Goal: Transaction & Acquisition: Subscribe to service/newsletter

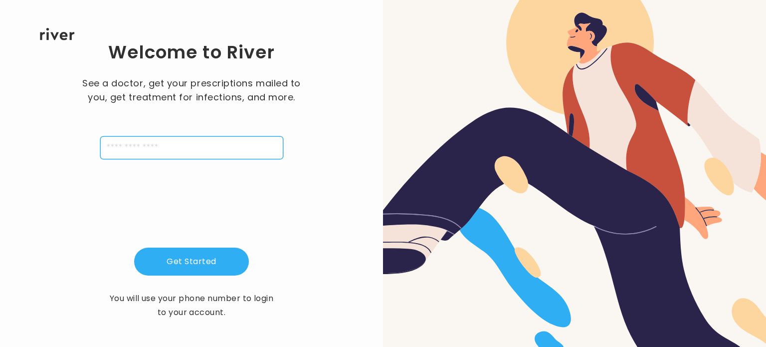
click at [243, 148] on input "tel" at bounding box center [191, 147] width 183 height 23
click at [422, 171] on div at bounding box center [574, 173] width 383 height 347
click at [164, 149] on input "tel" at bounding box center [191, 147] width 183 height 23
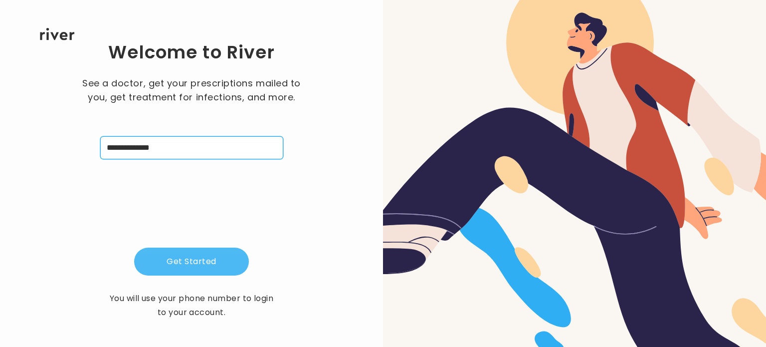
type input "**********"
click at [200, 252] on button "Get Started" at bounding box center [191, 262] width 115 height 28
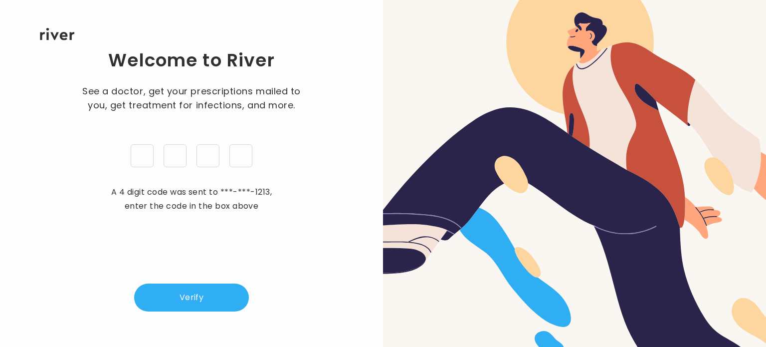
type input "*"
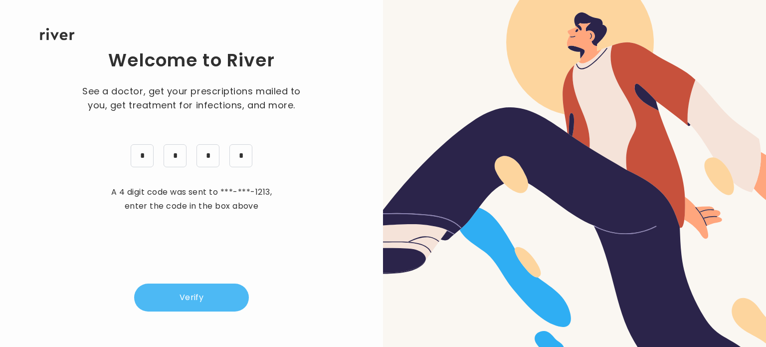
click at [190, 309] on button "Verify" at bounding box center [191, 297] width 115 height 28
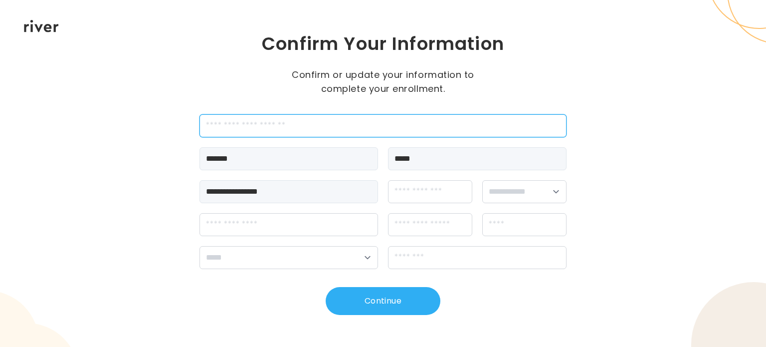
click at [228, 125] on input "employeeId" at bounding box center [383, 125] width 367 height 23
type input "*******"
click at [274, 114] on input "*******" at bounding box center [383, 125] width 367 height 23
click at [271, 118] on input "*******" at bounding box center [383, 125] width 367 height 23
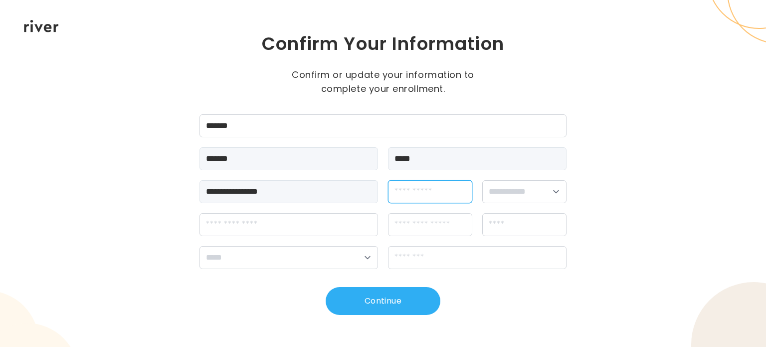
click at [435, 191] on input "dateOfBirth" at bounding box center [430, 191] width 84 height 23
type input "**********"
click at [532, 192] on select "**********" at bounding box center [525, 191] width 84 height 23
select select "****"
click at [483, 180] on select "**********" at bounding box center [525, 191] width 84 height 23
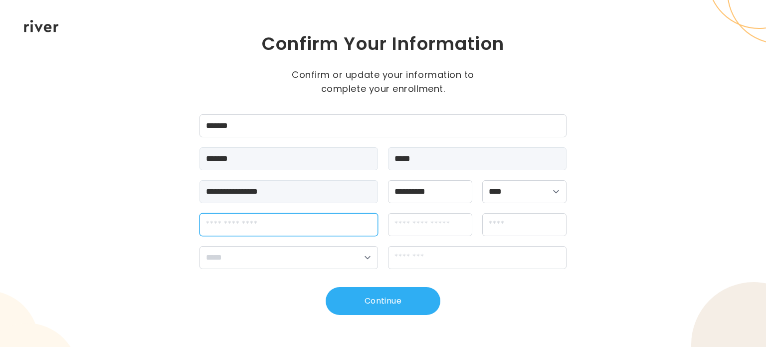
click at [290, 222] on input "streetAddress" at bounding box center [289, 224] width 179 height 23
type input "**********"
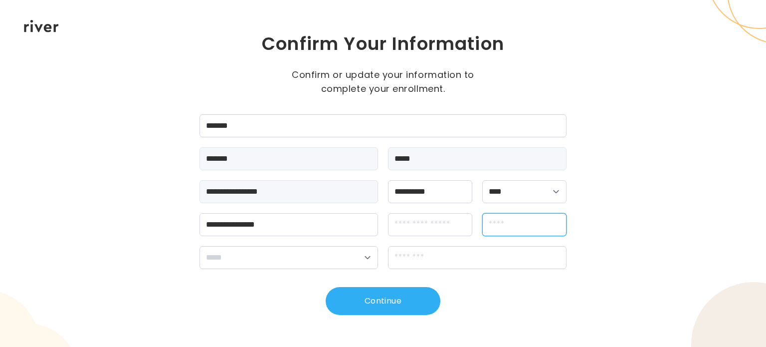
type input "**********"
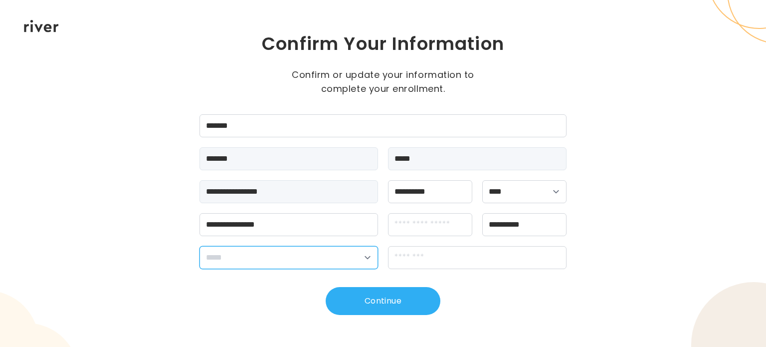
select select "**"
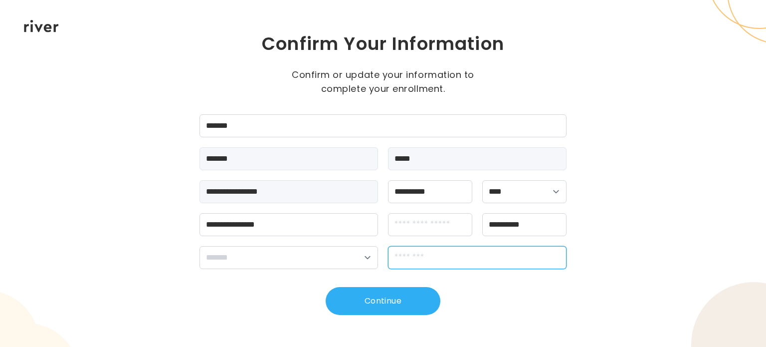
type input "*****"
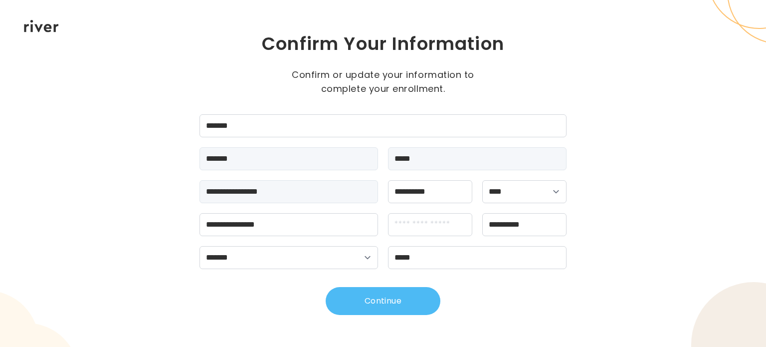
click at [383, 302] on button "Continue" at bounding box center [383, 301] width 115 height 28
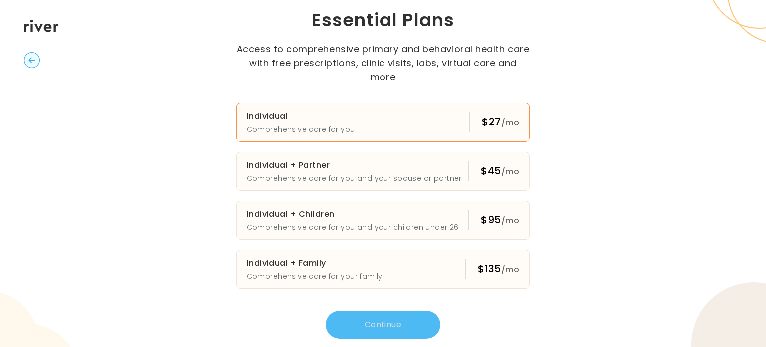
click at [480, 118] on div "$27 /mo" at bounding box center [495, 122] width 50 height 20
click at [403, 322] on button "Continue" at bounding box center [383, 324] width 115 height 28
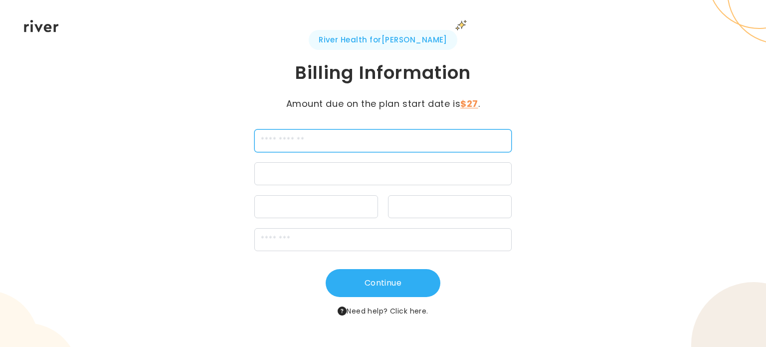
click at [323, 140] on input "cardName" at bounding box center [382, 140] width 257 height 23
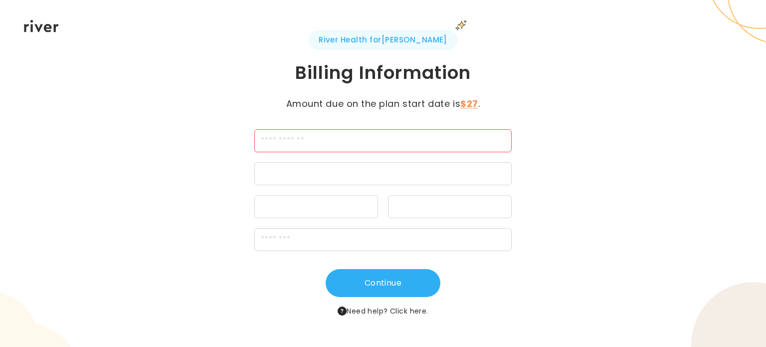
click at [323, 169] on div at bounding box center [382, 173] width 257 height 23
click at [322, 144] on input "cardName" at bounding box center [382, 140] width 257 height 23
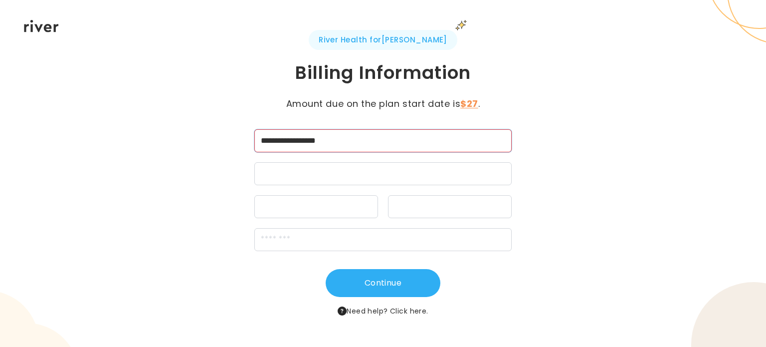
type input "**********"
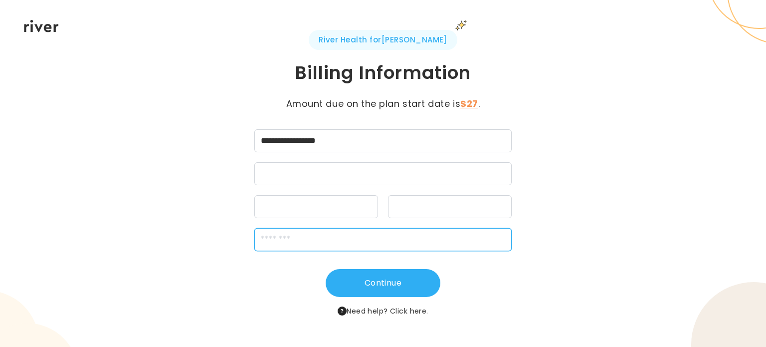
click at [411, 234] on input "zipCode" at bounding box center [382, 239] width 257 height 23
type input "*****"
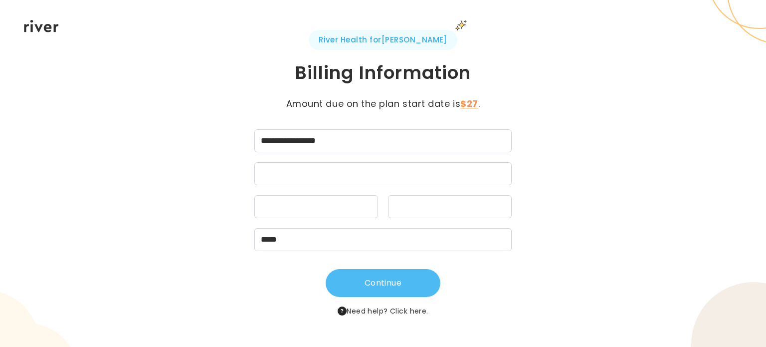
click at [392, 279] on button "Continue" at bounding box center [383, 283] width 115 height 28
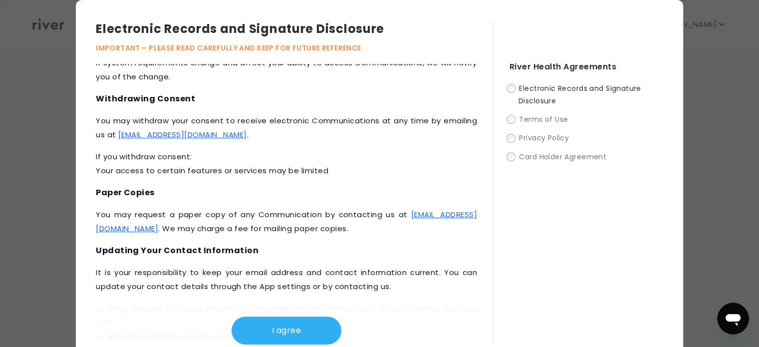
scroll to position [464, 0]
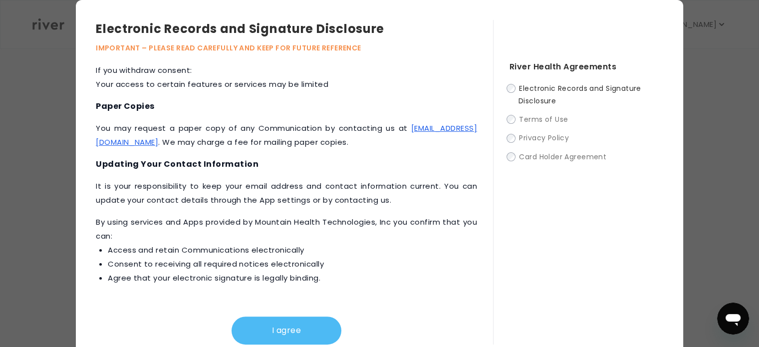
click at [274, 333] on button "I agree" at bounding box center [287, 330] width 110 height 28
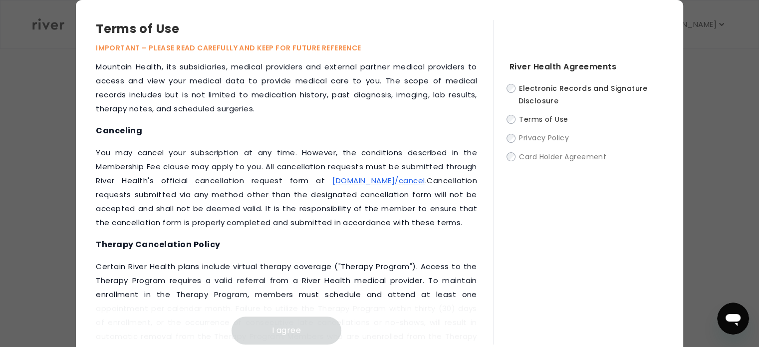
scroll to position [699, 0]
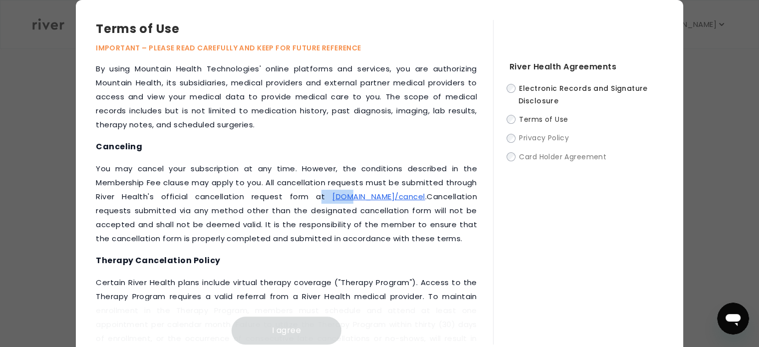
drag, startPoint x: 327, startPoint y: 196, endPoint x: 346, endPoint y: 198, distance: 19.0
click at [346, 198] on p "You may cancel your subscription at any time. However, the conditions described…" at bounding box center [286, 204] width 381 height 84
drag, startPoint x: 409, startPoint y: 195, endPoint x: 334, endPoint y: 197, distance: 75.4
click at [334, 197] on p "You may cancel your subscription at any time. However, the conditions described…" at bounding box center [286, 204] width 381 height 84
copy link "river.health/cancel"
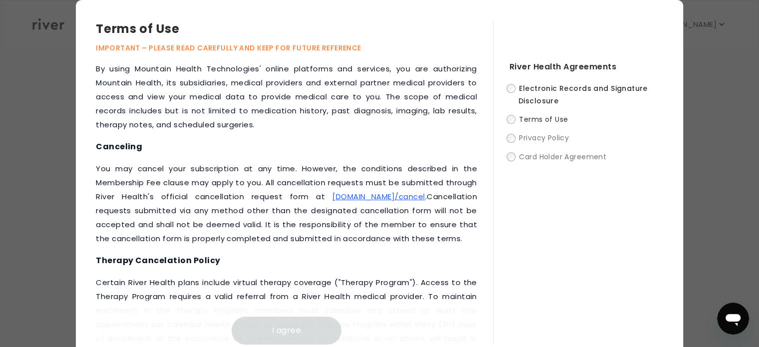
click at [290, 222] on p "You may cancel your subscription at any time. However, the conditions described…" at bounding box center [286, 204] width 381 height 84
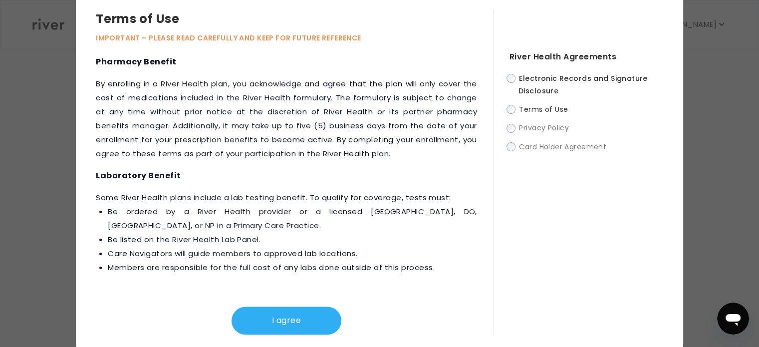
scroll to position [13, 0]
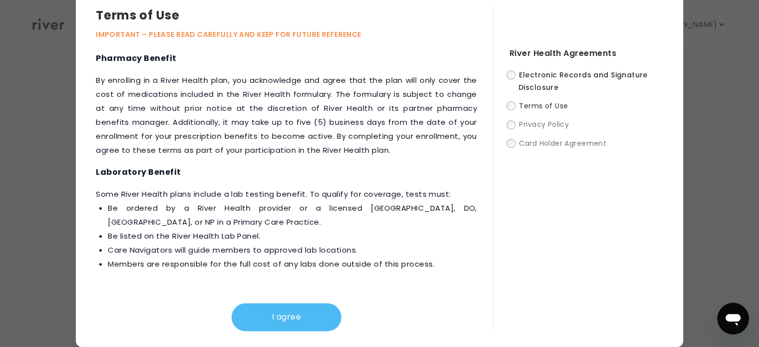
click at [282, 324] on button "I agree" at bounding box center [287, 317] width 110 height 28
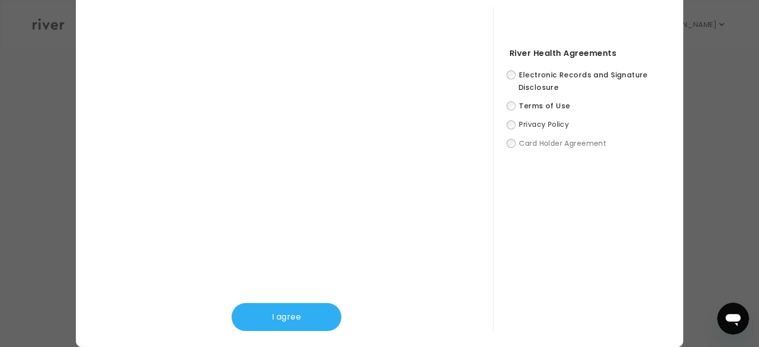
scroll to position [0, 0]
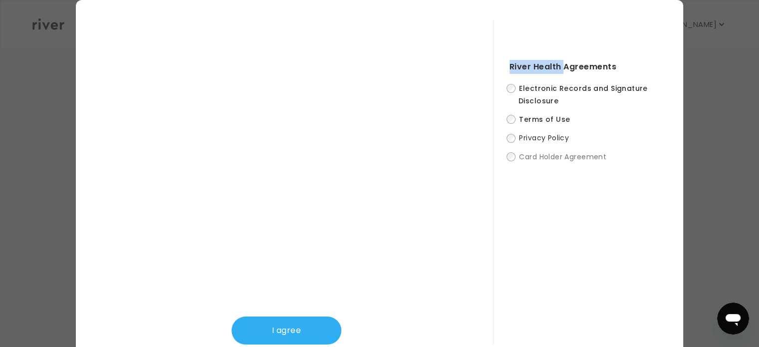
drag, startPoint x: 501, startPoint y: 66, endPoint x: 559, endPoint y: 62, distance: 57.5
click at [559, 62] on div "River Health Agreements Electronic Records and Signature Disclosure Terms of Us…" at bounding box center [578, 182] width 170 height 324
copy h4 "River Health"
click at [566, 227] on div "River Health Agreements Electronic Records and Signature Disclosure Terms of Us…" at bounding box center [578, 182] width 170 height 324
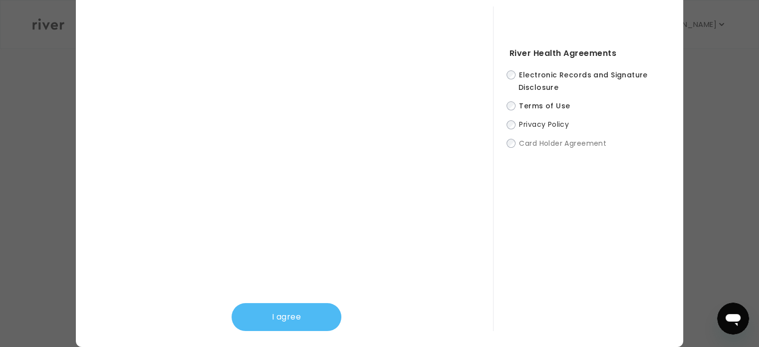
click at [287, 315] on button "I agree" at bounding box center [287, 317] width 110 height 28
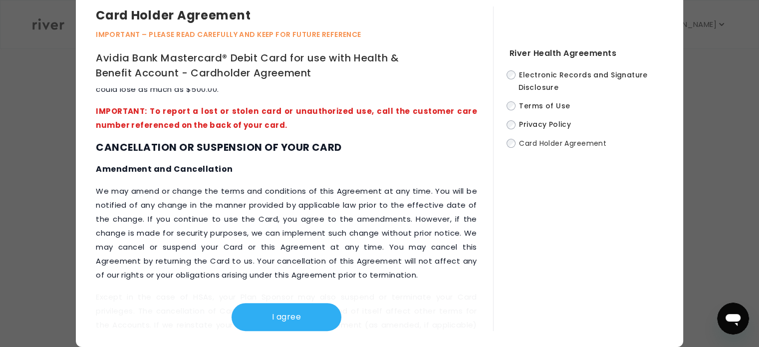
scroll to position [5092, 0]
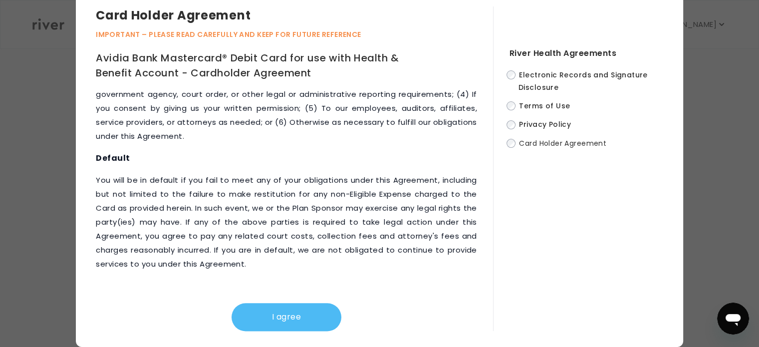
click at [269, 313] on button "I agree" at bounding box center [287, 317] width 110 height 28
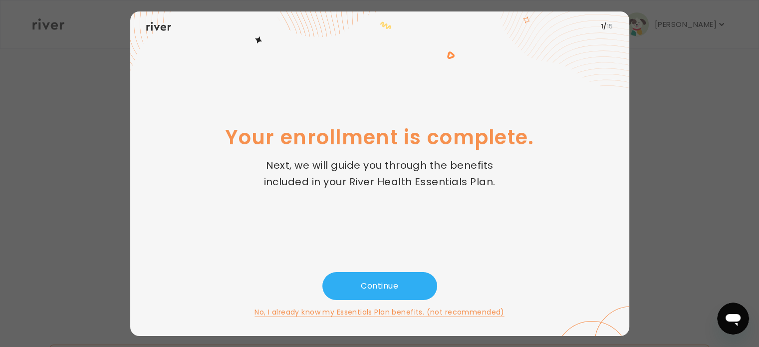
scroll to position [408, 0]
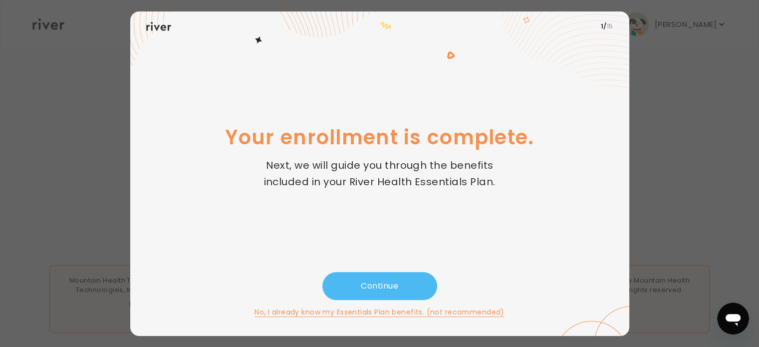
click at [363, 284] on button "Continue" at bounding box center [379, 286] width 115 height 28
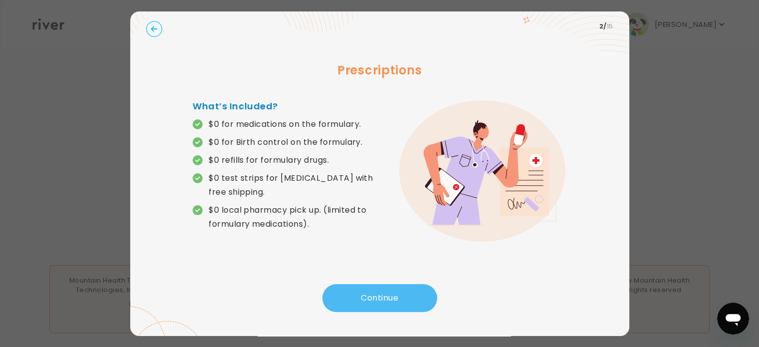
click at [360, 301] on button "Continue" at bounding box center [379, 298] width 115 height 28
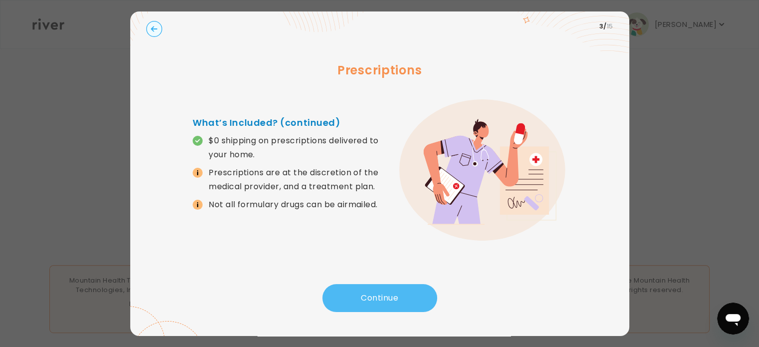
click at [362, 302] on button "Continue" at bounding box center [379, 298] width 115 height 28
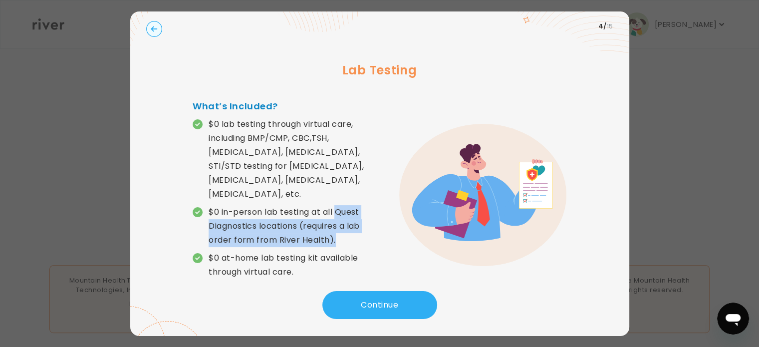
drag, startPoint x: 335, startPoint y: 199, endPoint x: 346, endPoint y: 225, distance: 28.6
click at [346, 225] on p "$0 in-person lab testing at all Quest Diagnostics locations (requires a lab ord…" at bounding box center [294, 226] width 171 height 42
copy p "Quest Diagnostics locations (requires a lab order form from River Health)."
click at [367, 231] on p "$0 in-person lab testing at all Quest Diagnostics locations (requires a lab ord…" at bounding box center [294, 226] width 171 height 42
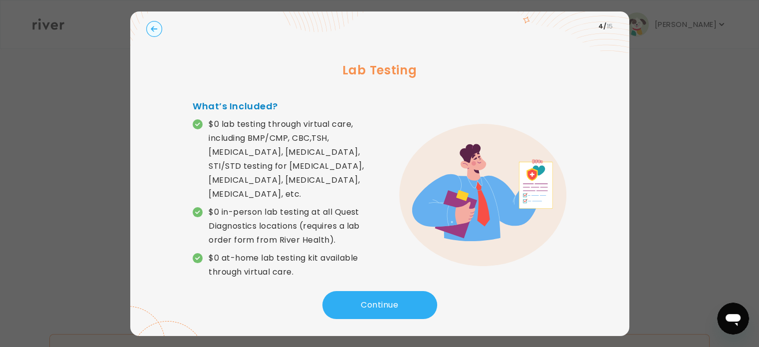
scroll to position [308, 0]
drag, startPoint x: 222, startPoint y: 196, endPoint x: 337, endPoint y: 199, distance: 114.8
click at [337, 205] on p "$0 in-person lab testing at all Quest Diagnostics locations (requires a lab ord…" at bounding box center [294, 226] width 171 height 42
copy p "in-person lab testing at all"
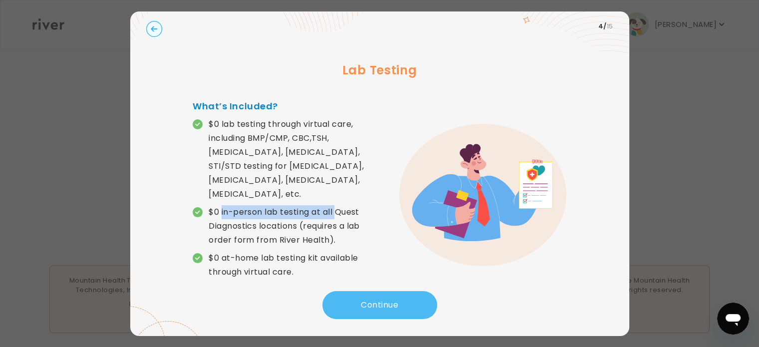
click at [383, 299] on button "Continue" at bounding box center [379, 305] width 115 height 28
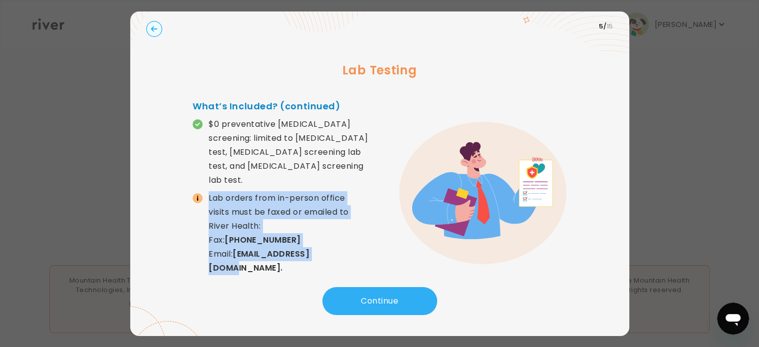
drag, startPoint x: 208, startPoint y: 183, endPoint x: 340, endPoint y: 238, distance: 143.4
click at [340, 238] on p "Lab orders from in-person office visits must be faxed or emailed to River Healt…" at bounding box center [294, 233] width 171 height 84
copy p "Lab orders from in-person office visits must be faxed or emailed to River Healt…"
click at [382, 231] on div "What’s Included? (continued) $0 preventative cancer screening: limited to pap s…" at bounding box center [380, 193] width 374 height 188
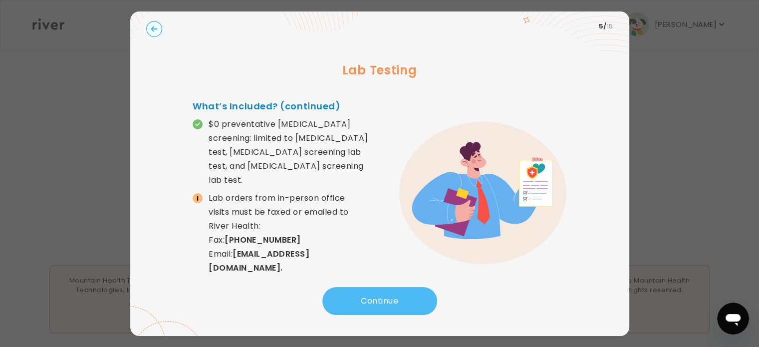
click at [383, 300] on button "Continue" at bounding box center [379, 301] width 115 height 28
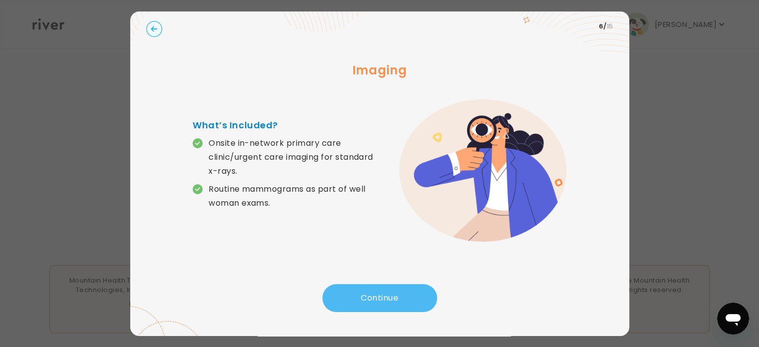
click at [344, 291] on button "Continue" at bounding box center [379, 298] width 115 height 28
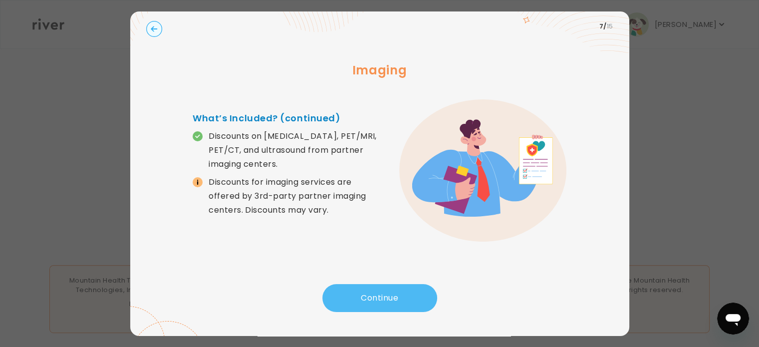
click at [355, 291] on button "Continue" at bounding box center [379, 298] width 115 height 28
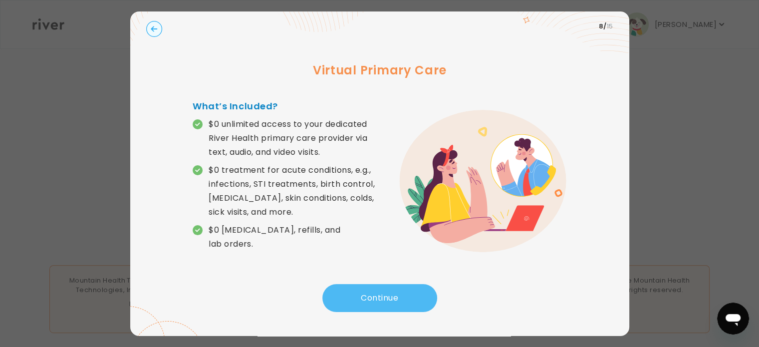
click at [384, 299] on button "Continue" at bounding box center [379, 298] width 115 height 28
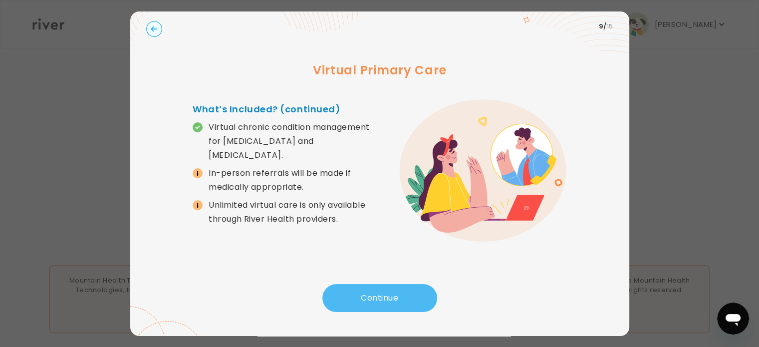
click at [365, 299] on button "Continue" at bounding box center [379, 298] width 115 height 28
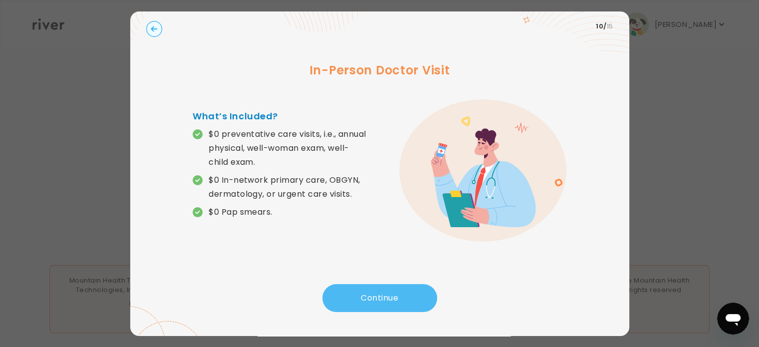
click at [368, 295] on button "Continue" at bounding box center [379, 298] width 115 height 28
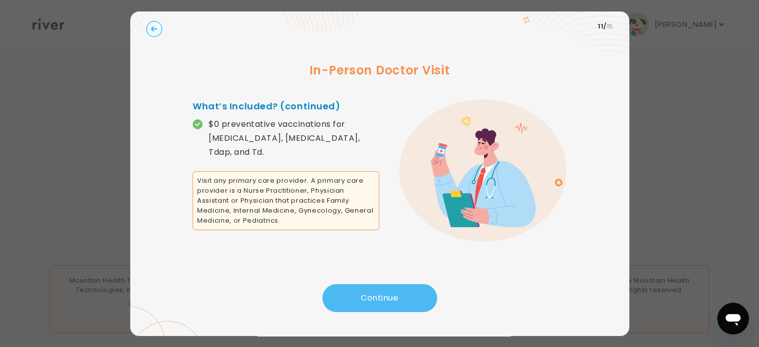
click at [368, 295] on button "Continue" at bounding box center [379, 298] width 115 height 28
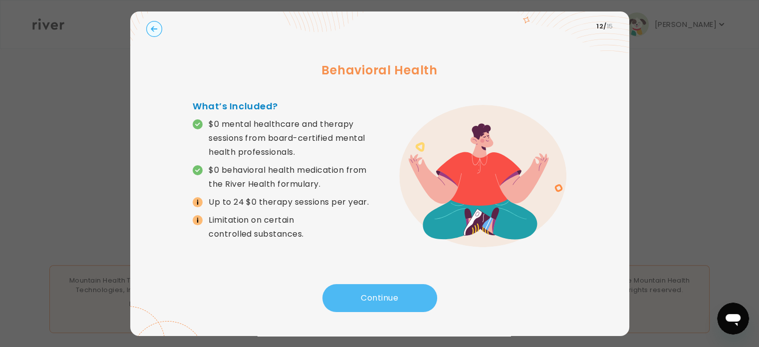
click at [368, 296] on button "Continue" at bounding box center [379, 298] width 115 height 28
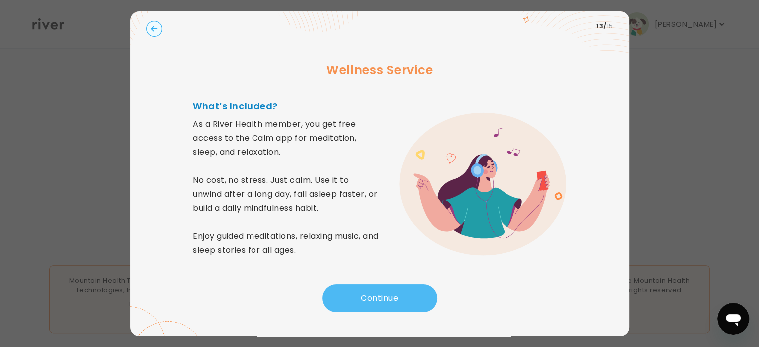
click at [365, 296] on button "Continue" at bounding box center [379, 298] width 115 height 28
click at [366, 292] on button "Continue" at bounding box center [379, 298] width 115 height 28
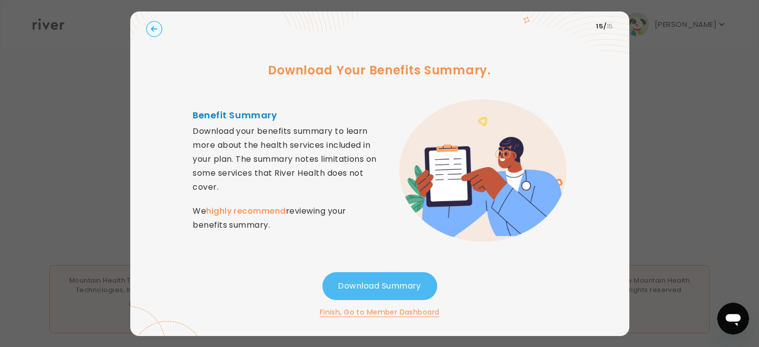
click at [371, 288] on button "Download Summary" at bounding box center [379, 286] width 115 height 28
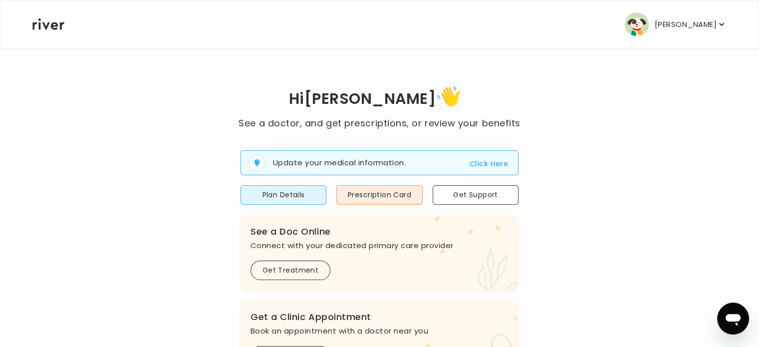
click at [483, 162] on button "Click Here" at bounding box center [489, 164] width 38 height 12
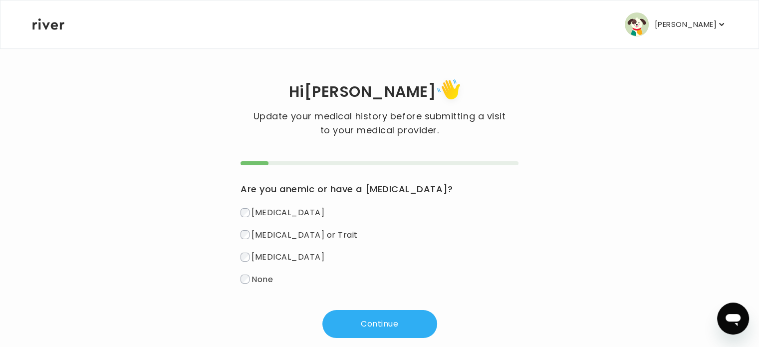
scroll to position [19, 0]
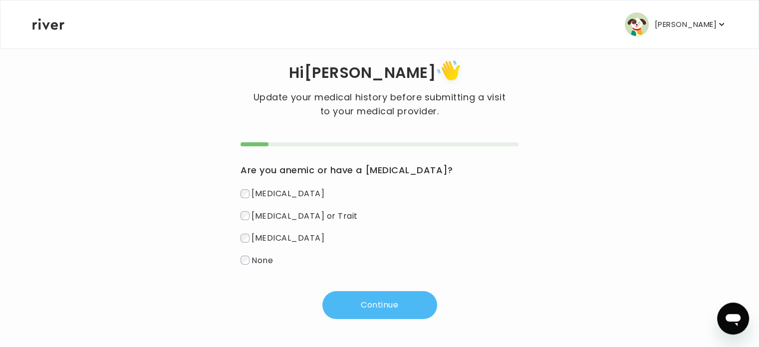
click at [349, 300] on button "Continue" at bounding box center [379, 305] width 115 height 28
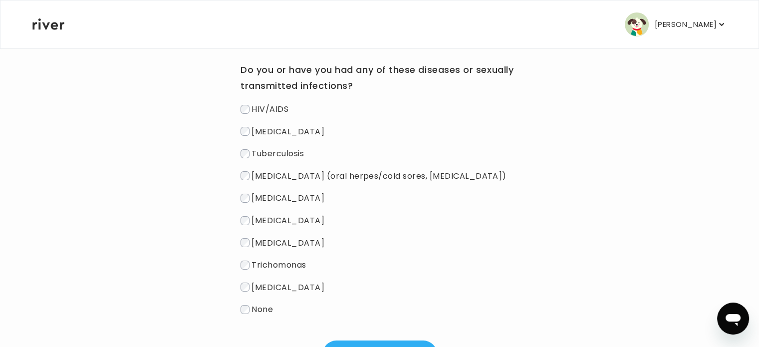
scroll to position [169, 0]
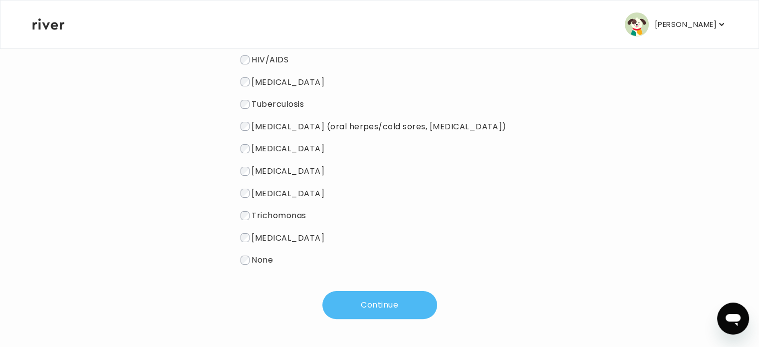
click at [341, 299] on button "Continue" at bounding box center [379, 305] width 115 height 28
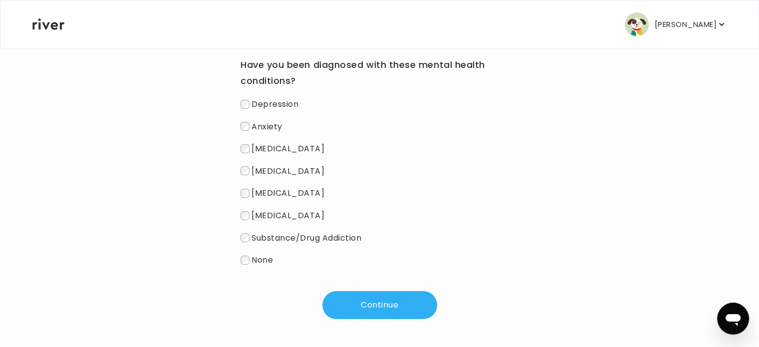
click at [243, 255] on label "None" at bounding box center [380, 259] width 278 height 14
click at [379, 319] on div "Hi MICHAEL Update your medical history before submitting a visit to your medica…" at bounding box center [379, 135] width 695 height 423
click at [378, 313] on button "Continue" at bounding box center [379, 305] width 115 height 28
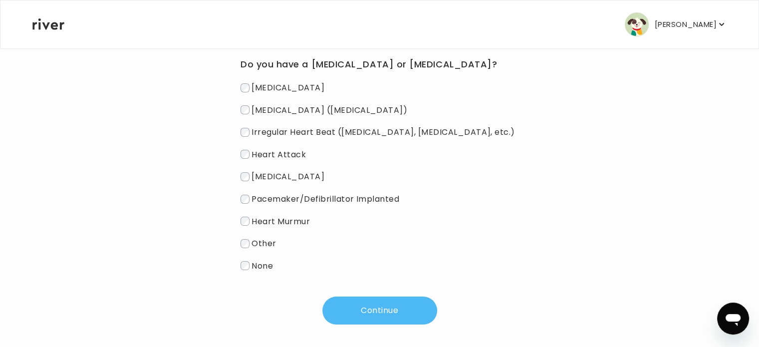
click at [348, 307] on button "Continue" at bounding box center [379, 310] width 115 height 28
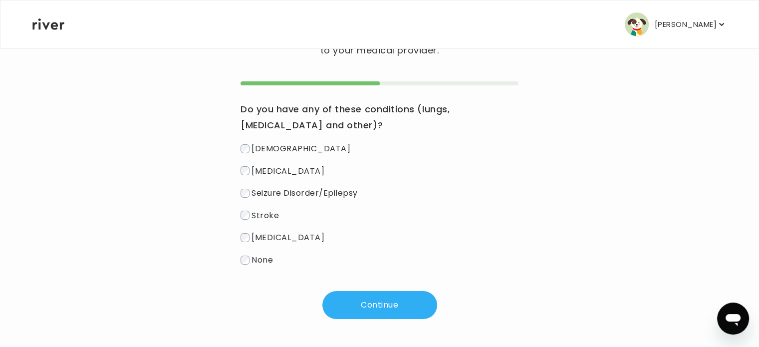
click at [247, 254] on label "None" at bounding box center [380, 259] width 278 height 14
click at [361, 304] on button "Continue" at bounding box center [379, 305] width 115 height 28
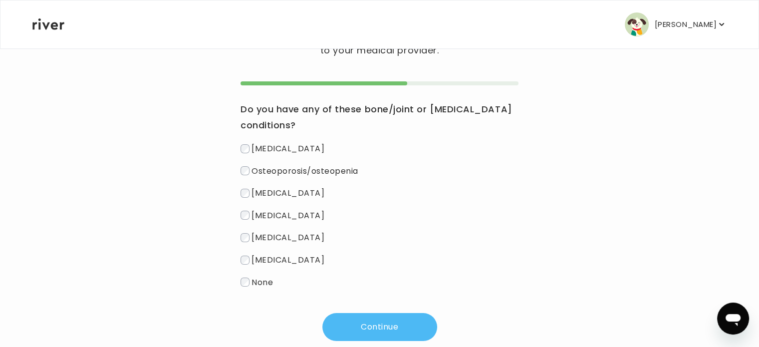
click at [369, 323] on button "Continue" at bounding box center [379, 327] width 115 height 28
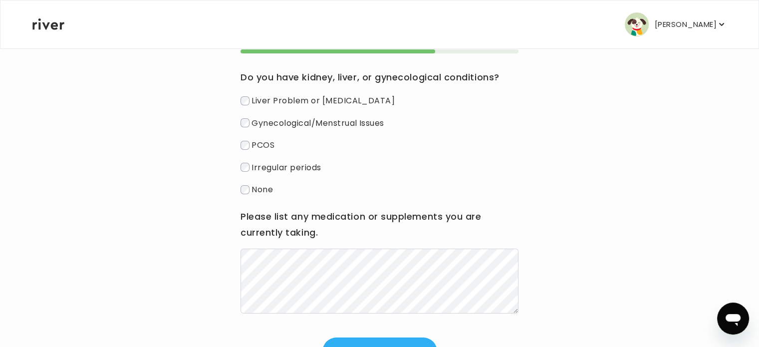
scroll to position [130, 0]
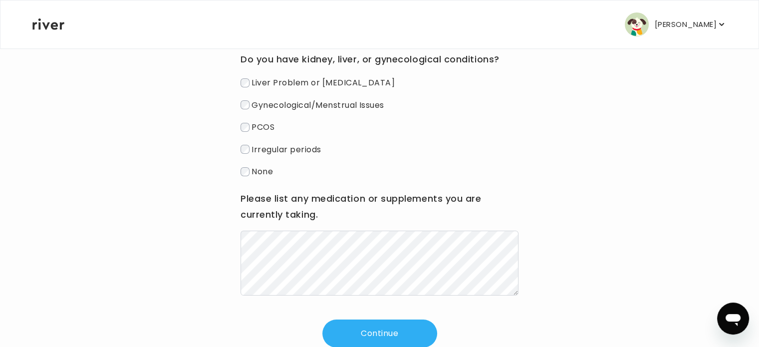
click at [581, 247] on div "Hi MICHAEL Update your medical history before submitting a visit to your medica…" at bounding box center [379, 146] width 695 height 401
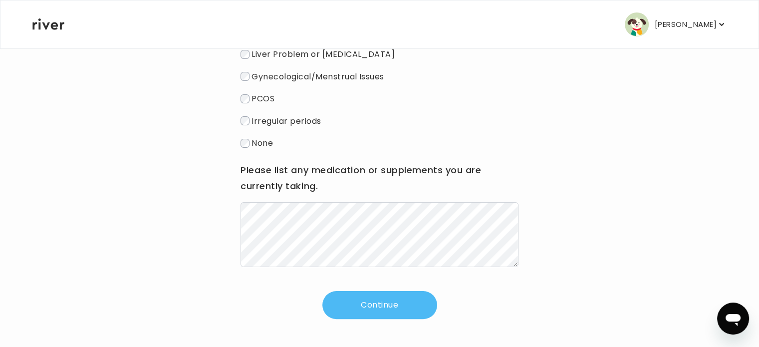
click at [427, 301] on button "Continue" at bounding box center [379, 305] width 115 height 28
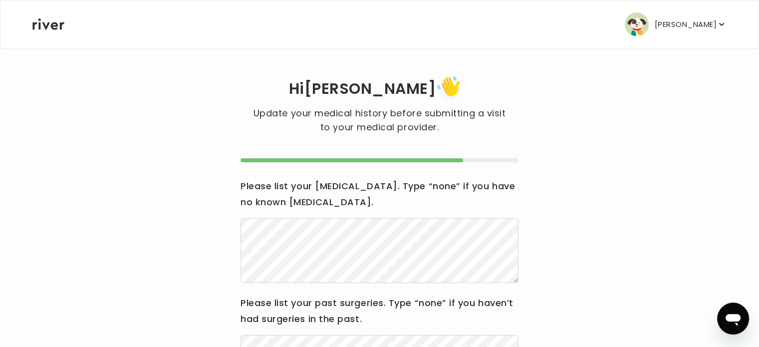
scroll to position [0, 0]
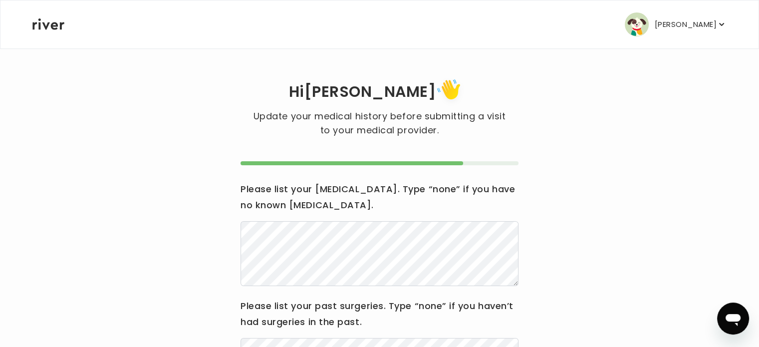
click at [405, 221] on div "Please list your allergies. Type “none” if you have no known allergies." at bounding box center [380, 233] width 278 height 105
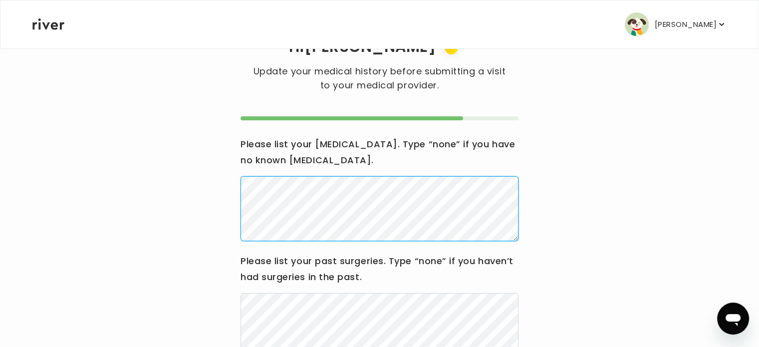
scroll to position [135, 0]
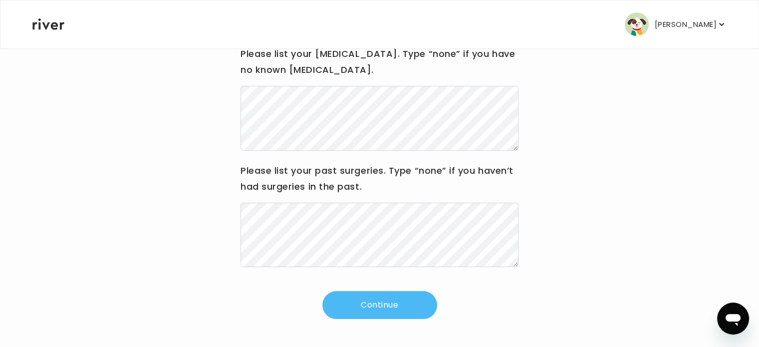
click at [367, 308] on button "Continue" at bounding box center [379, 305] width 115 height 28
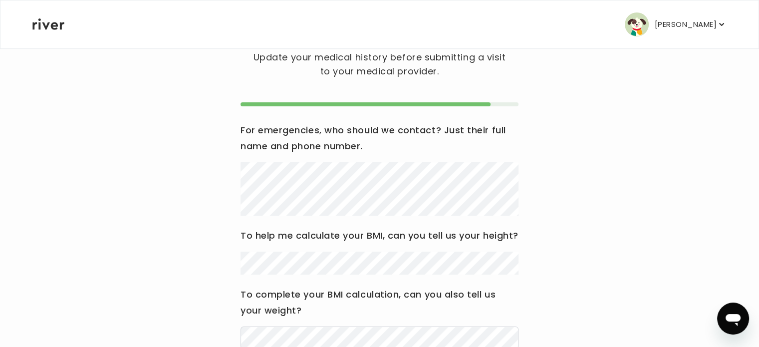
scroll to position [35, 0]
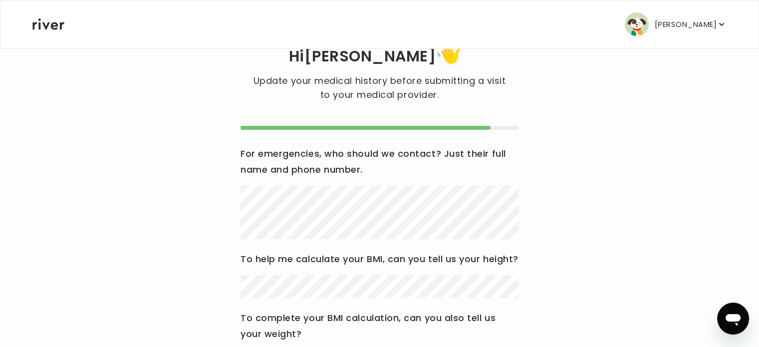
click at [606, 216] on div "Hi MICHAEL Update your medical history before submitting a visit to your medica…" at bounding box center [379, 232] width 695 height 384
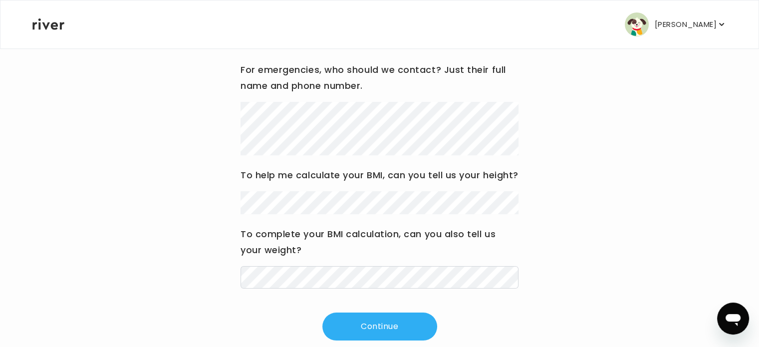
scroll to position [135, 0]
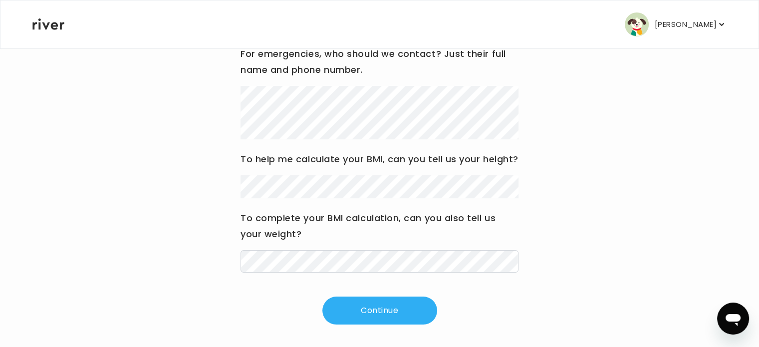
click at [320, 241] on h3 "To complete your BMI calculation, can you also tell us your weight?" at bounding box center [380, 226] width 278 height 32
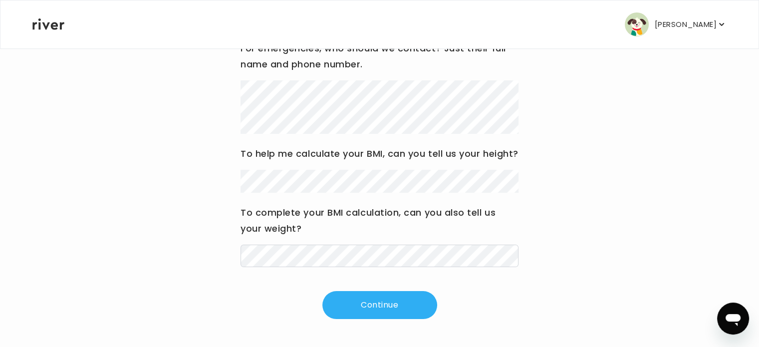
scroll to position [157, 0]
click at [361, 306] on button "Continue" at bounding box center [379, 305] width 115 height 28
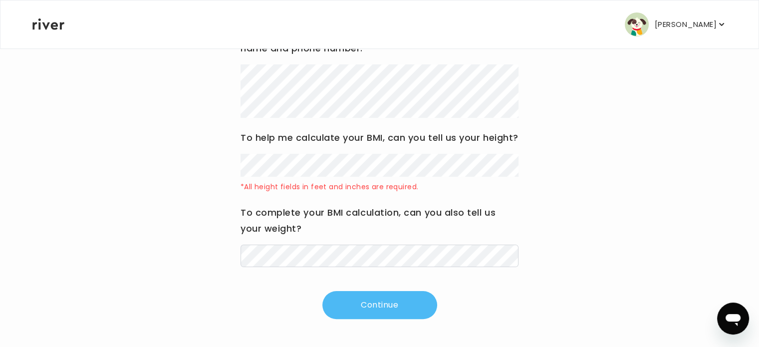
click at [379, 319] on button "Continue" at bounding box center [379, 305] width 115 height 28
click at [381, 319] on button "Continue" at bounding box center [379, 305] width 115 height 28
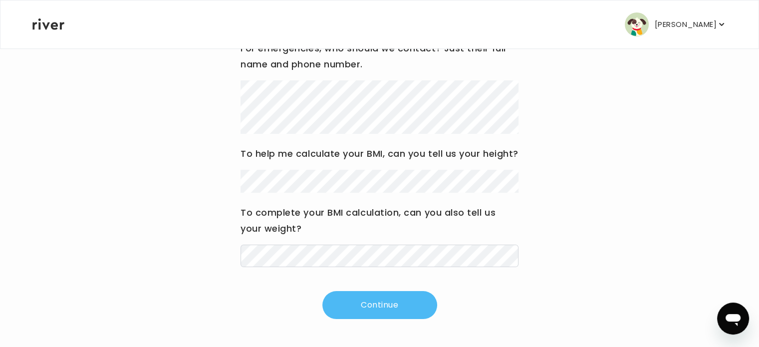
click at [398, 302] on button "Continue" at bounding box center [379, 305] width 115 height 28
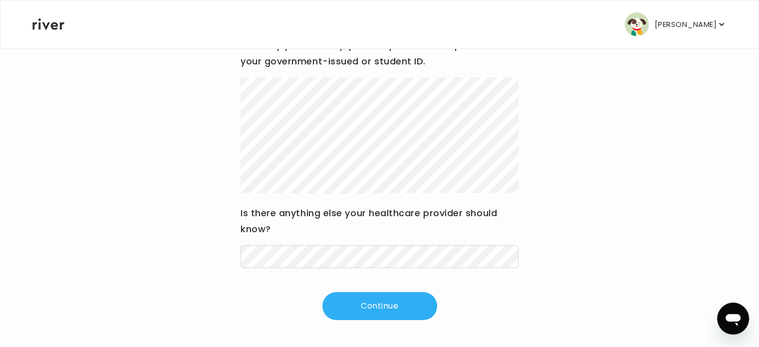
scroll to position [144, 0]
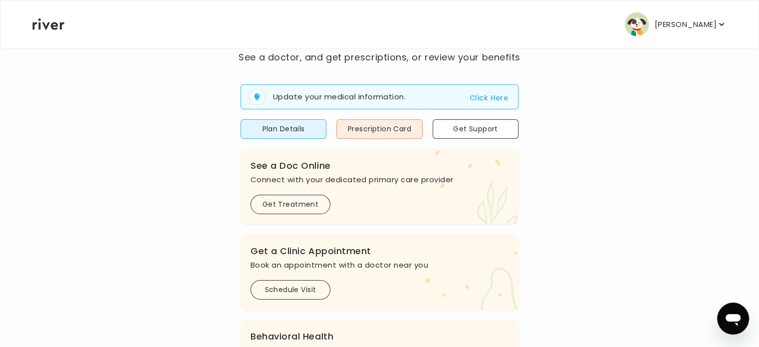
scroll to position [50, 0]
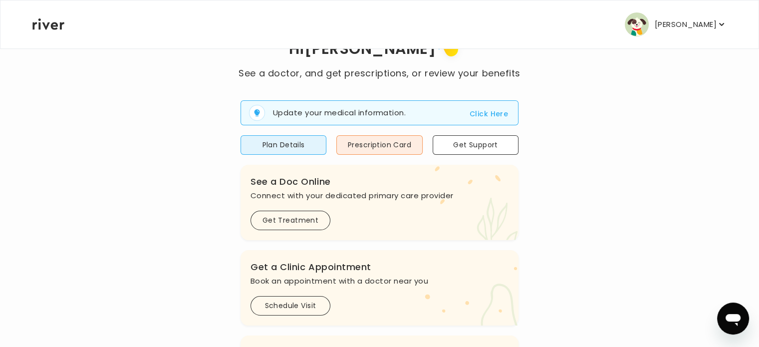
click at [484, 111] on button "Click Here" at bounding box center [489, 114] width 38 height 12
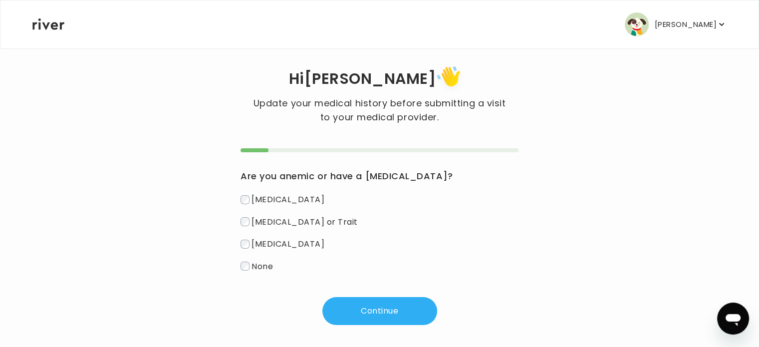
scroll to position [19, 0]
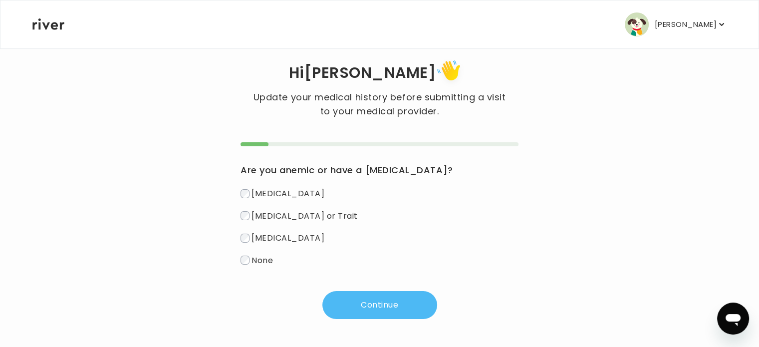
click at [377, 306] on button "Continue" at bounding box center [379, 305] width 115 height 28
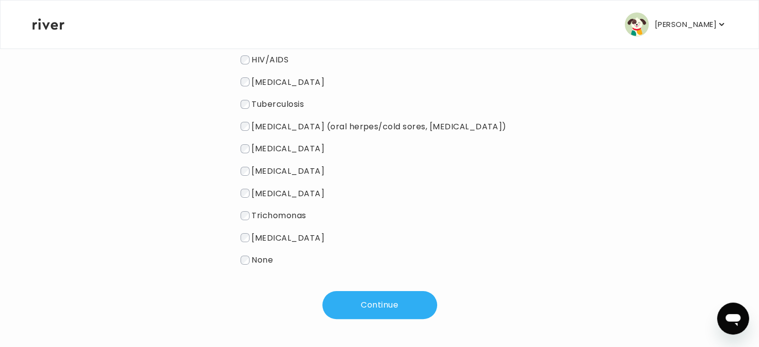
scroll to position [169, 0]
click at [249, 269] on div "Do you or have you had any of these diseases or sexually transmitted infections…" at bounding box center [380, 156] width 278 height 326
click at [343, 297] on button "Continue" at bounding box center [379, 305] width 115 height 28
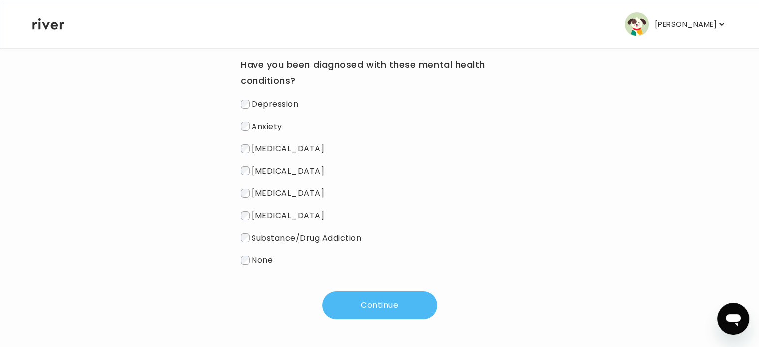
scroll to position [125, 0]
click at [253, 259] on span "None" at bounding box center [261, 259] width 21 height 11
click at [366, 296] on button "Continue" at bounding box center [379, 305] width 115 height 28
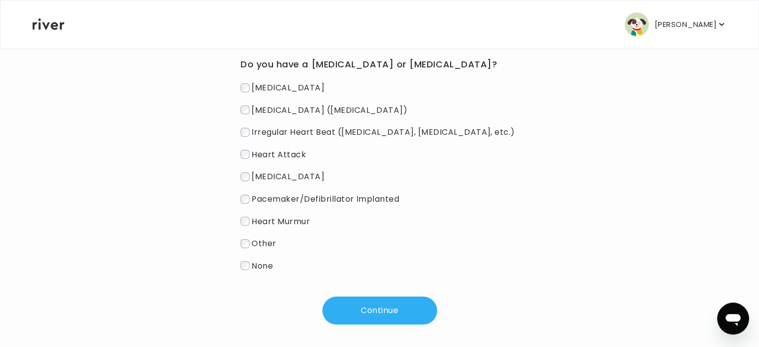
click at [250, 268] on label "None" at bounding box center [380, 265] width 278 height 14
click at [363, 316] on button "Continue" at bounding box center [379, 310] width 115 height 28
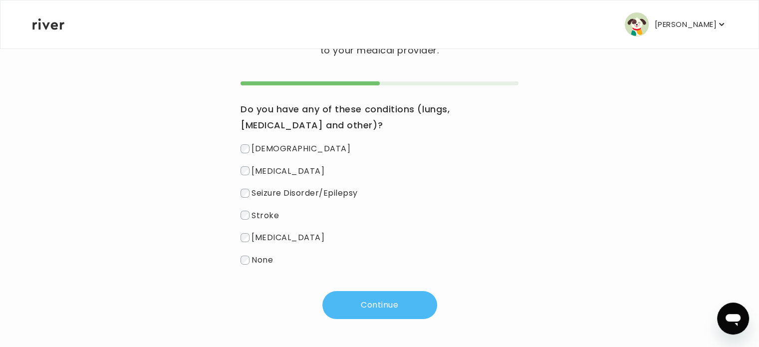
scroll to position [80, 0]
click at [385, 315] on button "Continue" at bounding box center [379, 305] width 115 height 28
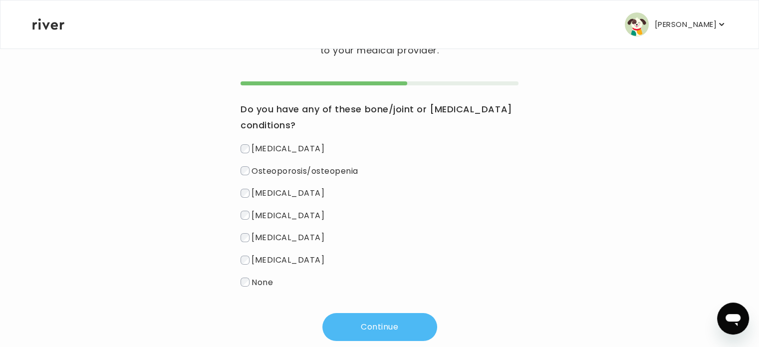
click at [389, 319] on button "Continue" at bounding box center [379, 327] width 115 height 28
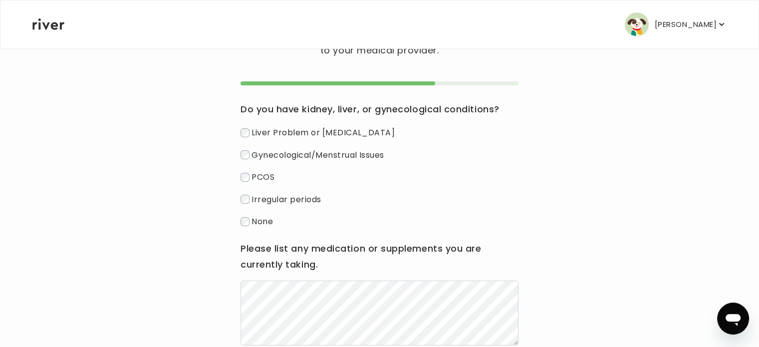
scroll to position [130, 0]
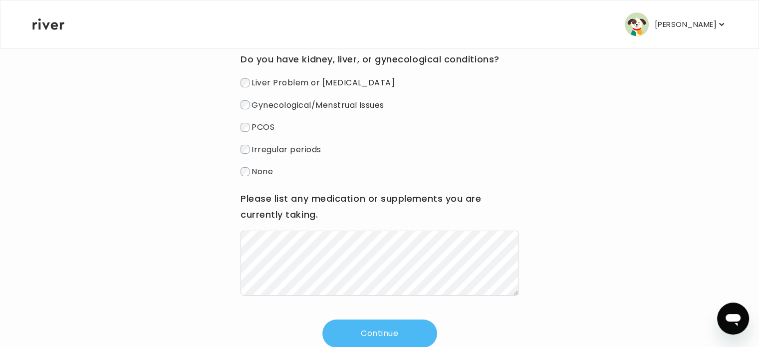
click at [373, 337] on button "Continue" at bounding box center [379, 333] width 115 height 28
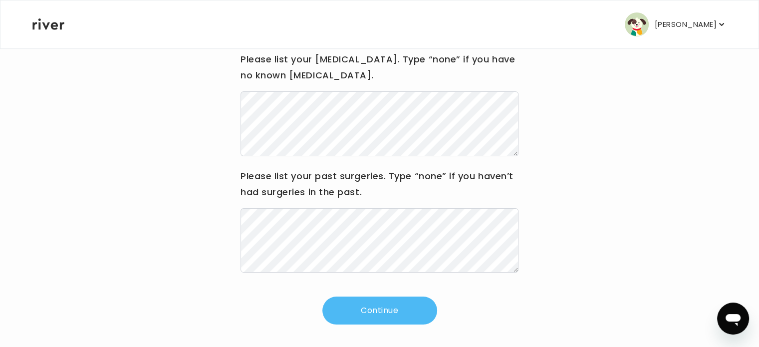
click at [400, 304] on button "Continue" at bounding box center [379, 310] width 115 height 28
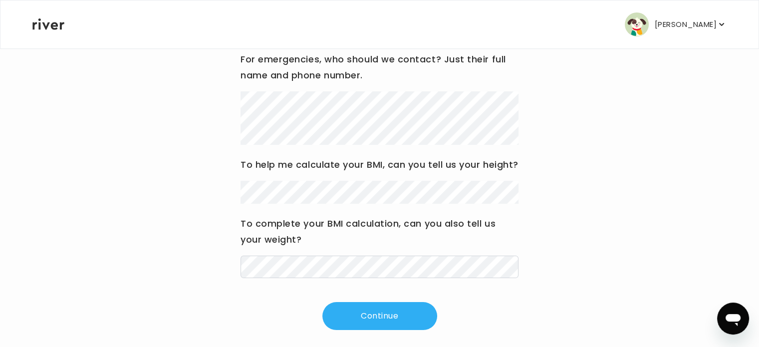
drag, startPoint x: 217, startPoint y: 179, endPoint x: 224, endPoint y: 187, distance: 10.3
click at [221, 184] on div "Hi MICHAEL Update your medical history before submitting a visit to your medica…" at bounding box center [379, 138] width 695 height 384
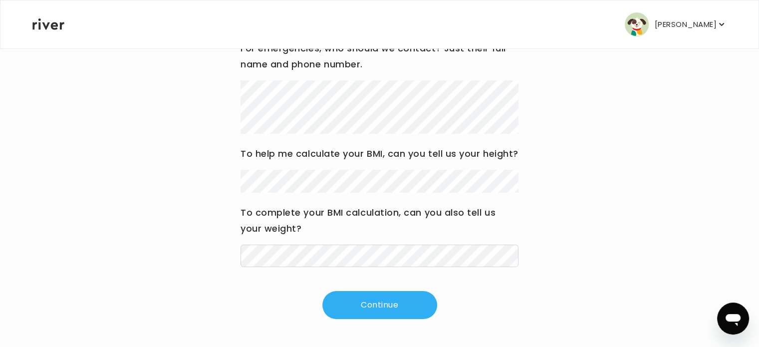
scroll to position [157, 0]
click at [385, 305] on button "Continue" at bounding box center [379, 305] width 115 height 28
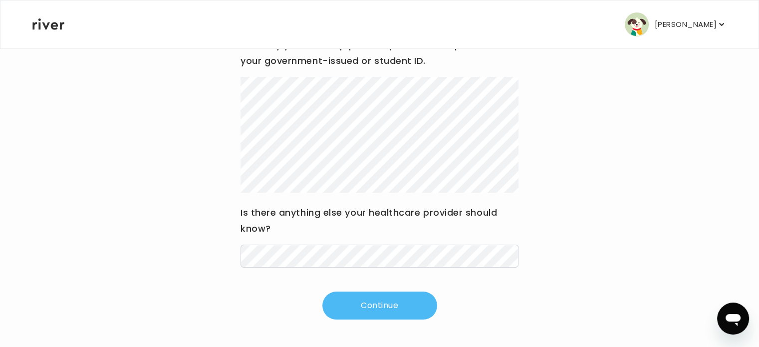
click at [352, 308] on button "Continue" at bounding box center [379, 305] width 115 height 28
click at [384, 304] on button "Continue" at bounding box center [379, 305] width 115 height 28
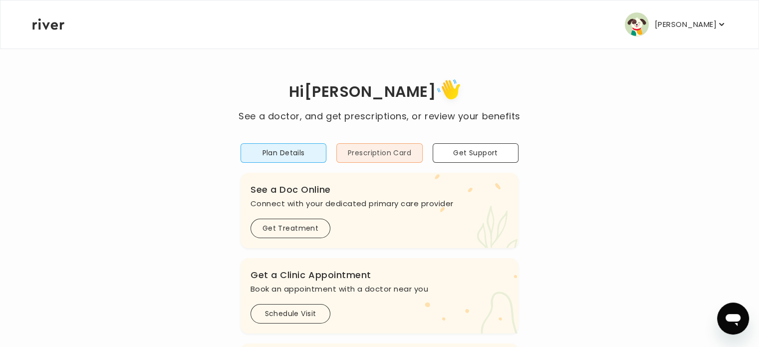
click at [368, 153] on button "Prescription Card" at bounding box center [379, 152] width 86 height 19
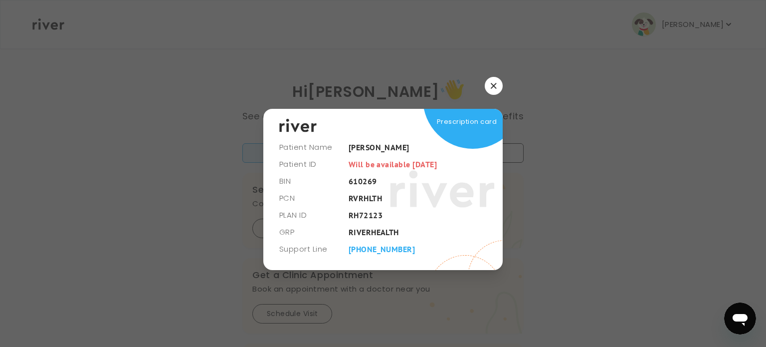
click at [497, 84] on button "button" at bounding box center [494, 86] width 18 height 18
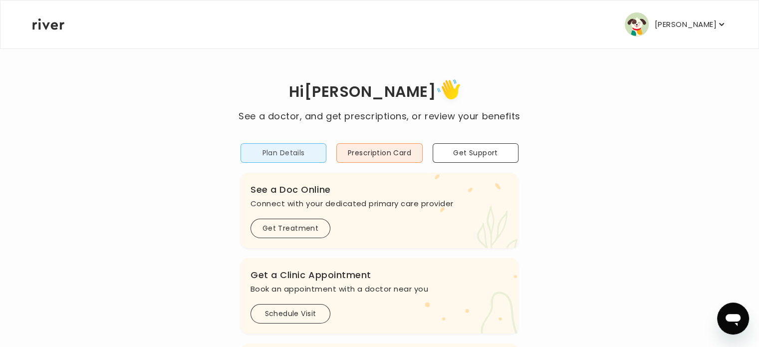
click at [295, 155] on button "Plan Details" at bounding box center [284, 152] width 86 height 19
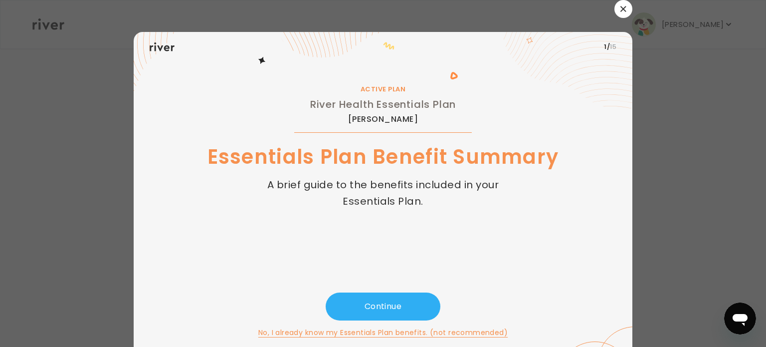
scroll to position [9, 0]
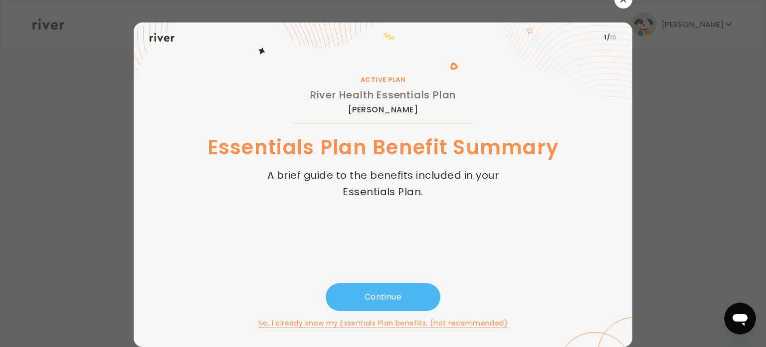
click at [363, 289] on button "Continue" at bounding box center [383, 297] width 115 height 28
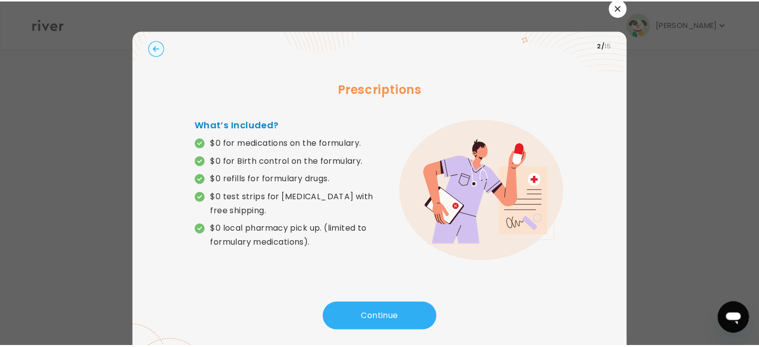
scroll to position [0, 0]
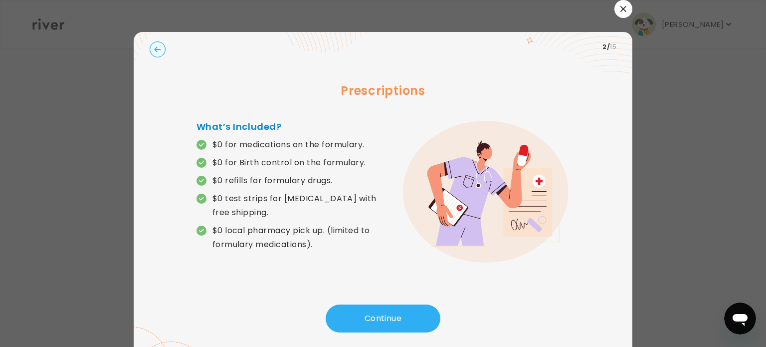
click at [621, 9] on icon "button" at bounding box center [623, 8] width 5 height 5
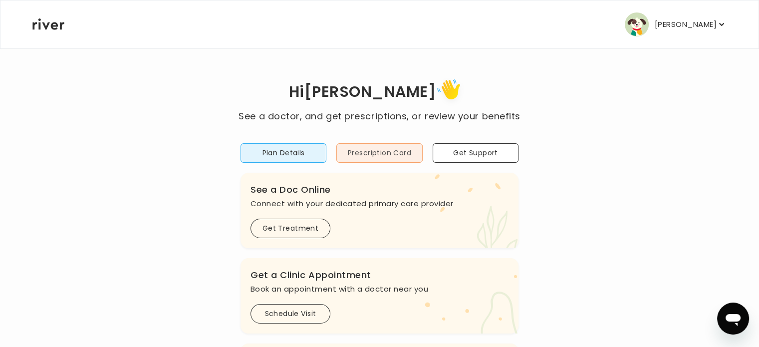
click at [349, 147] on button "Prescription Card" at bounding box center [379, 152] width 86 height 19
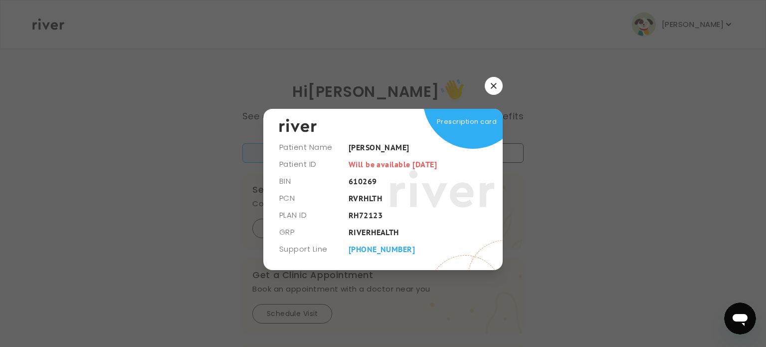
click at [491, 84] on button "button" at bounding box center [494, 86] width 18 height 18
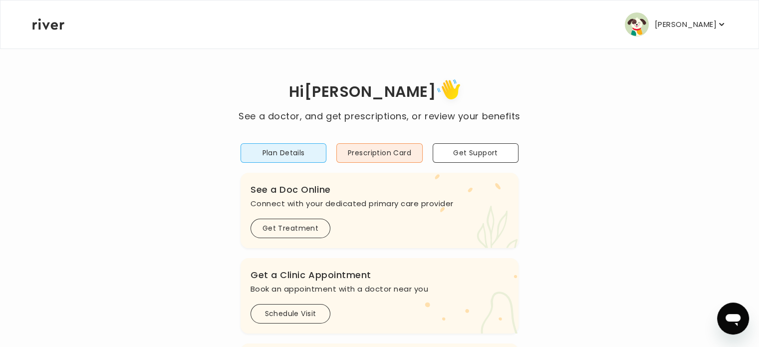
click at [603, 159] on div "Hi MICHAEL See a doctor, and get prescriptions, or review your benefits Plan De…" at bounding box center [379, 332] width 695 height 513
click at [343, 145] on button "Prescription Card" at bounding box center [379, 152] width 86 height 19
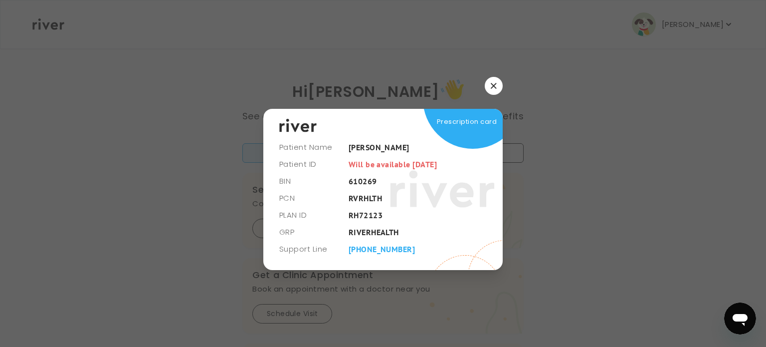
click at [491, 87] on icon "button" at bounding box center [493, 85] width 5 height 5
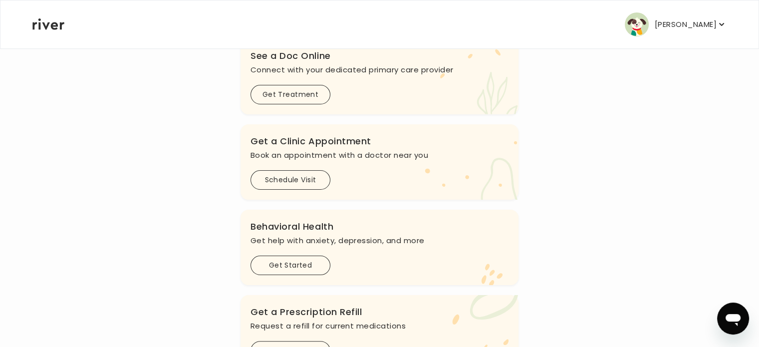
scroll to position [150, 0]
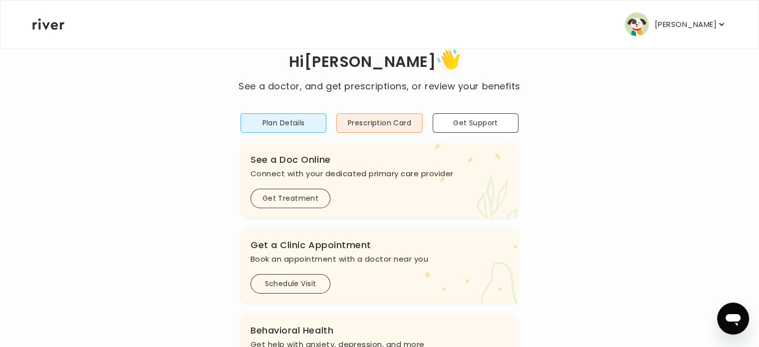
scroll to position [17, 0]
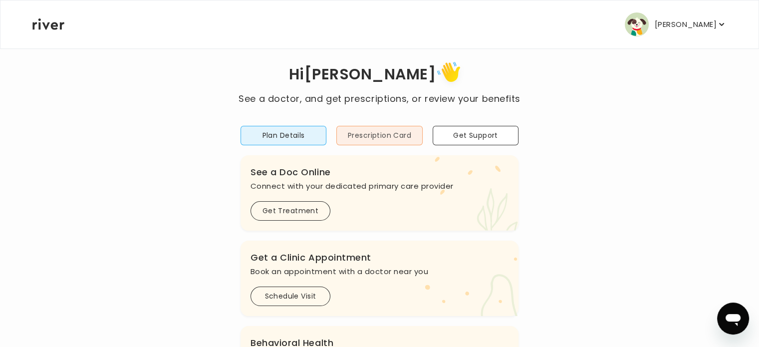
click at [361, 134] on button "Prescription Card" at bounding box center [379, 135] width 86 height 19
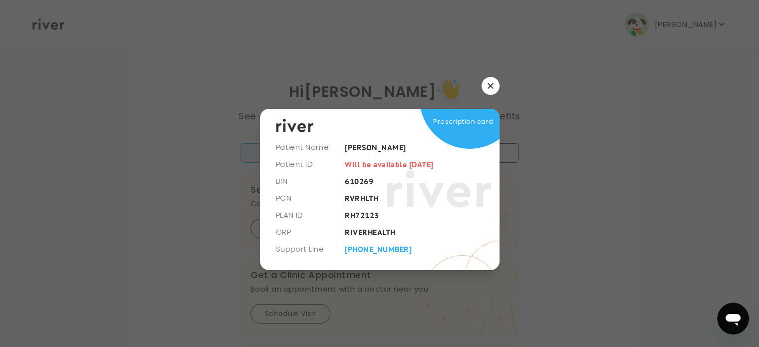
scroll to position [0, 0]
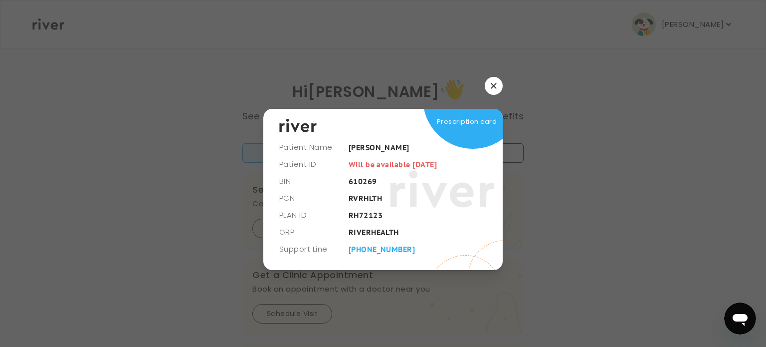
drag, startPoint x: 489, startPoint y: 83, endPoint x: 442, endPoint y: 183, distance: 110.5
click at [442, 183] on div "Patient Name MICHAEL KAMGA Patient ID Will be available in 5 days BIN 610269 PC…" at bounding box center [383, 173] width 240 height 193
click at [495, 88] on icon "button" at bounding box center [494, 86] width 6 height 6
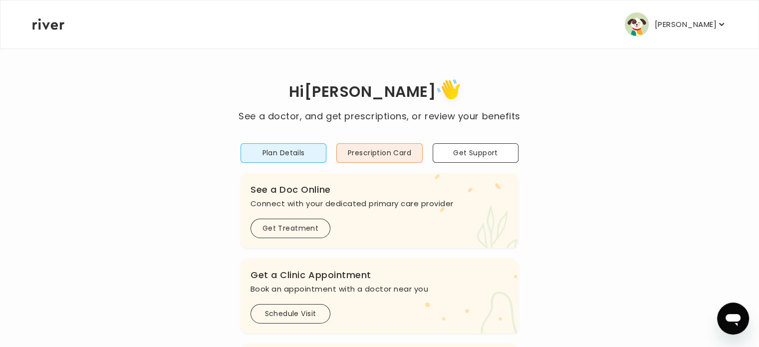
click at [676, 25] on p "[PERSON_NAME]" at bounding box center [686, 24] width 62 height 14
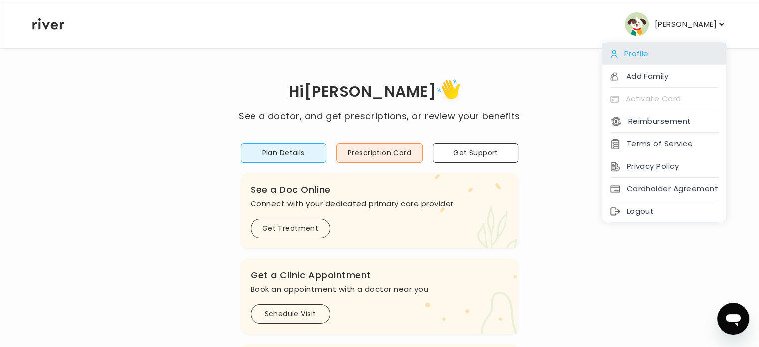
click at [625, 53] on div "Profile" at bounding box center [664, 54] width 124 height 22
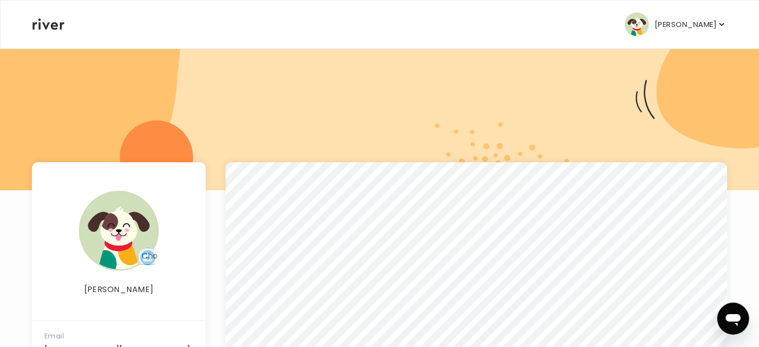
scroll to position [25, 0]
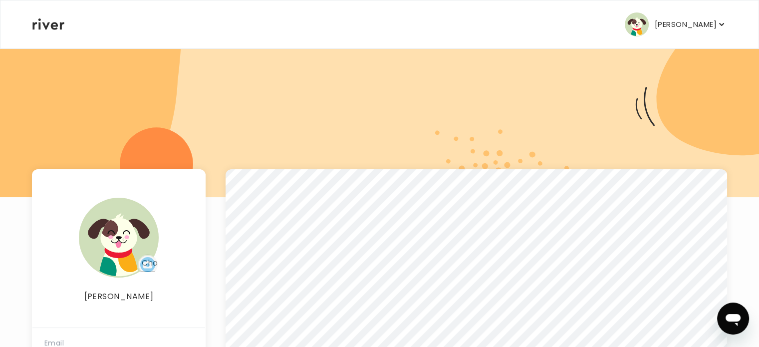
click at [680, 21] on p "[PERSON_NAME]" at bounding box center [686, 24] width 62 height 14
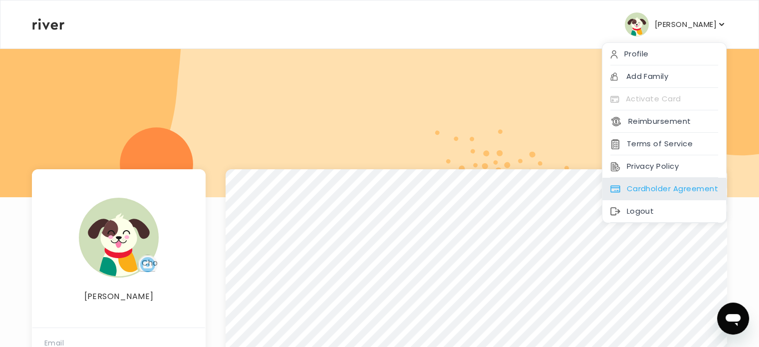
click at [657, 191] on div "Cardholder Agreement" at bounding box center [664, 189] width 124 height 22
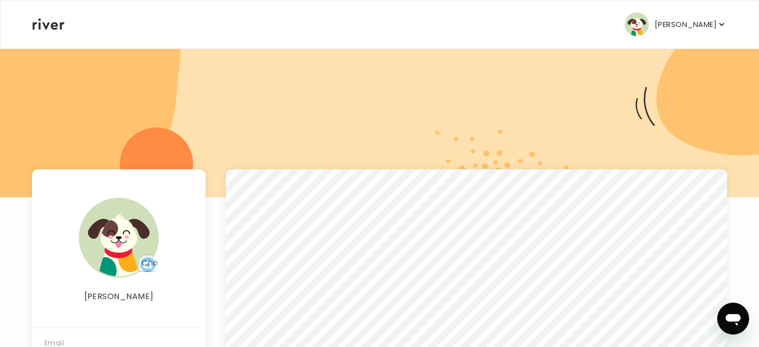
click at [659, 23] on p "[PERSON_NAME]" at bounding box center [686, 24] width 62 height 14
click at [462, 131] on div at bounding box center [379, 109] width 759 height 175
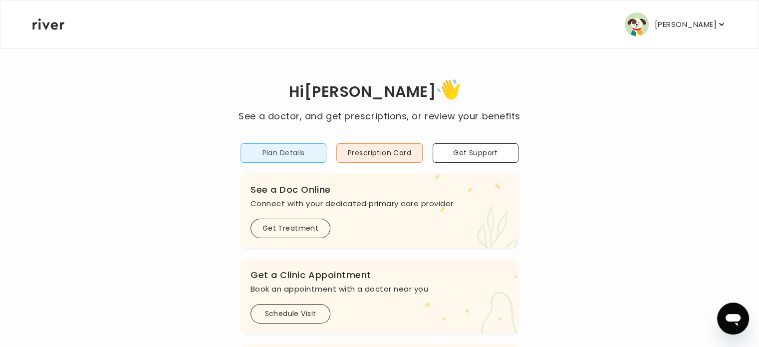
click at [300, 147] on button "Plan Details" at bounding box center [284, 152] width 86 height 19
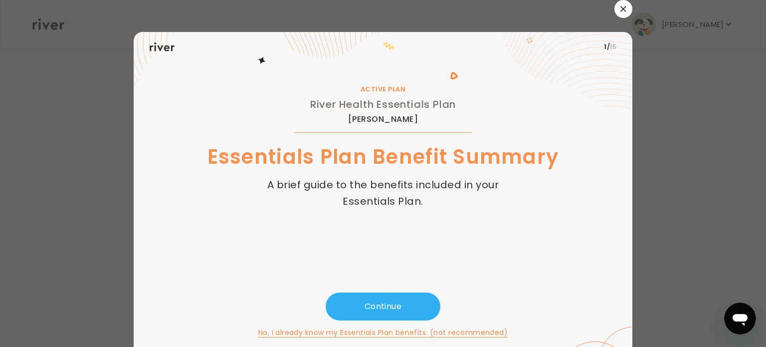
click at [615, 12] on button "button" at bounding box center [624, 9] width 18 height 18
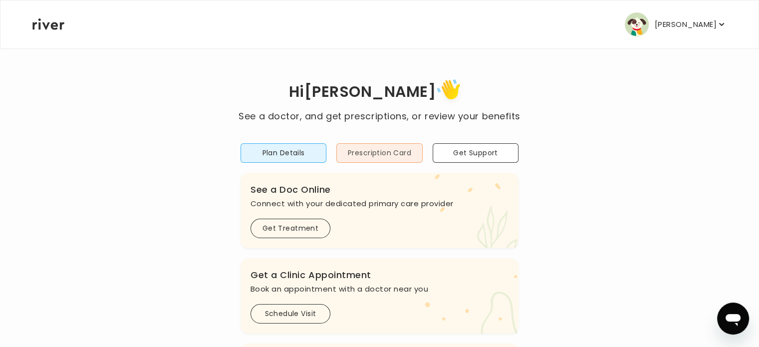
click at [404, 150] on button "Prescription Card" at bounding box center [379, 152] width 86 height 19
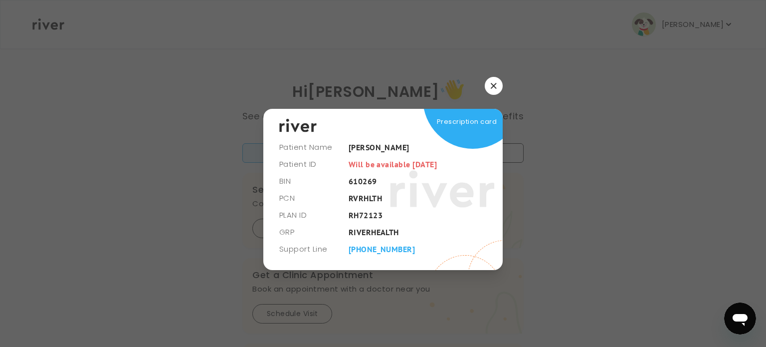
click at [493, 88] on icon "button" at bounding box center [494, 86] width 6 height 6
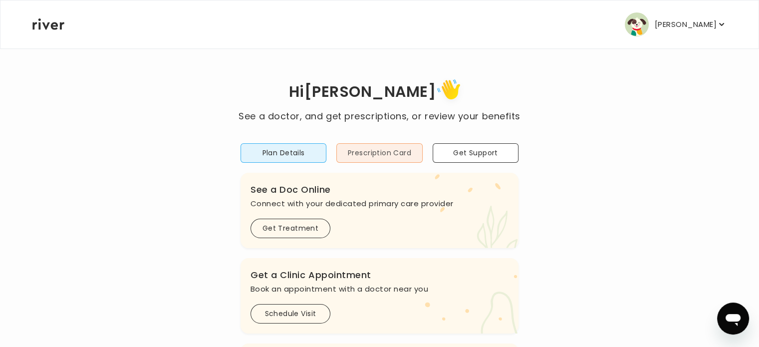
click at [381, 155] on button "Prescription Card" at bounding box center [379, 152] width 86 height 19
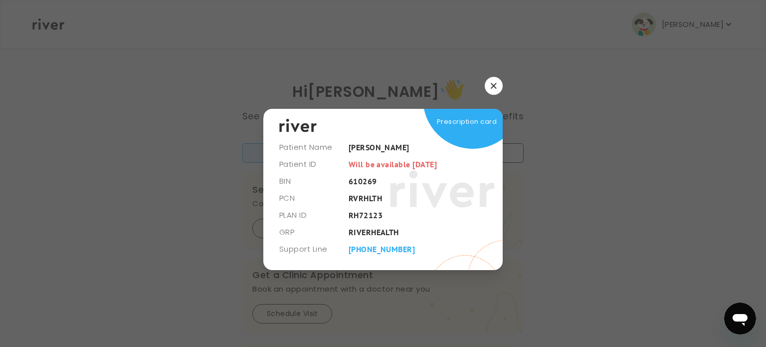
click at [501, 81] on button "button" at bounding box center [494, 86] width 18 height 18
